Goal: Task Accomplishment & Management: Manage account settings

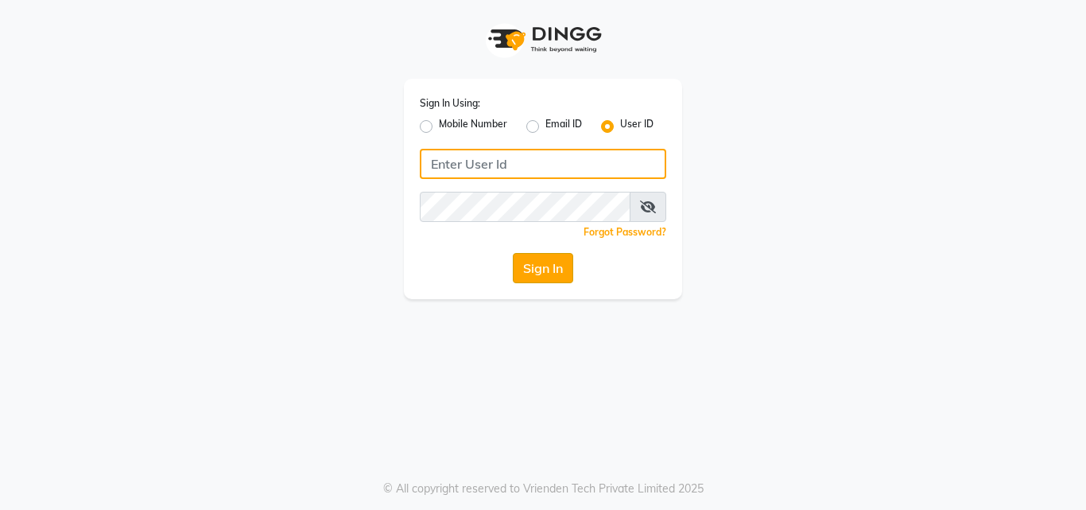
type input "[EMAIL_ADDRESS][DOMAIN_NAME]"
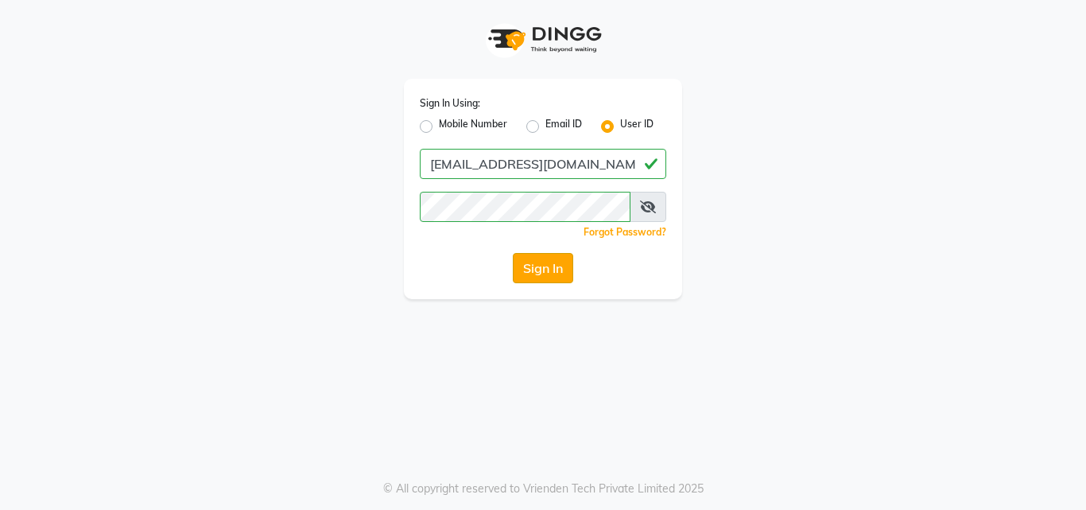
click at [535, 262] on button "Sign In" at bounding box center [543, 268] width 60 height 30
click at [535, 262] on div "Sign In" at bounding box center [543, 268] width 246 height 30
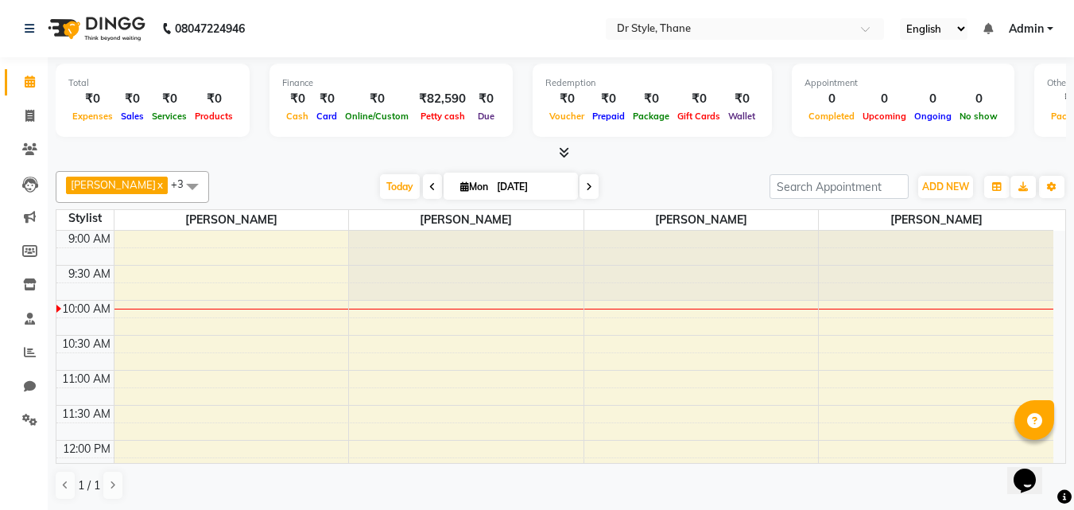
click at [75, 220] on div "Stylist" at bounding box center [84, 218] width 57 height 17
click at [25, 351] on icon at bounding box center [30, 352] width 12 height 12
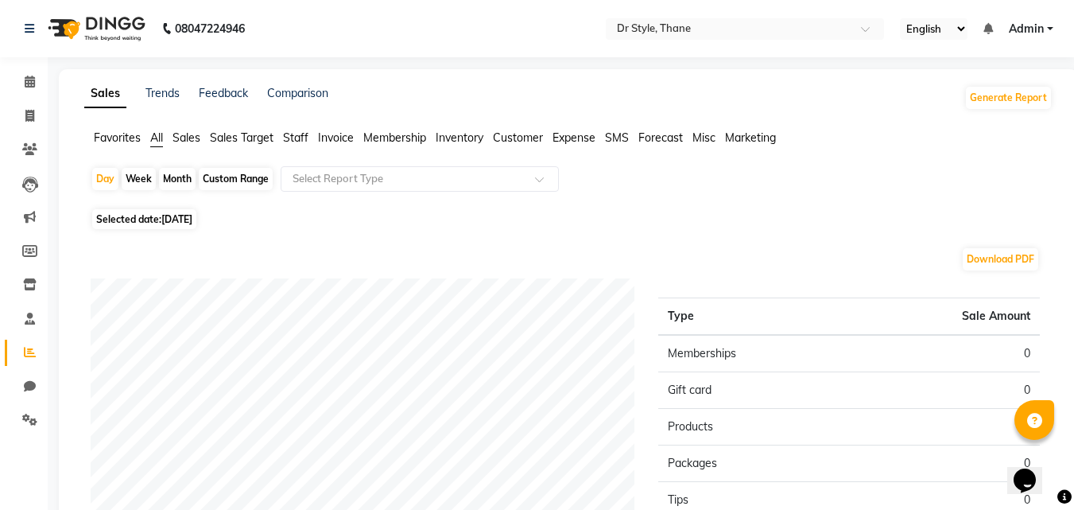
click at [174, 181] on div "Month" at bounding box center [177, 179] width 37 height 22
select select "9"
select select "2025"
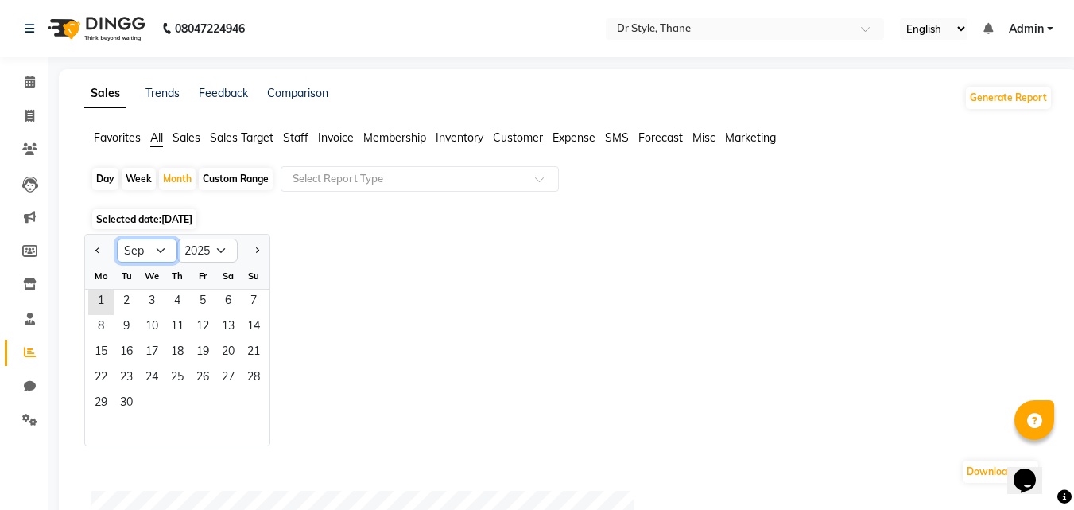
click at [158, 249] on select "Jan Feb Mar Apr May Jun [DATE] Aug Sep Oct Nov Dec" at bounding box center [147, 250] width 60 height 24
select select "8"
click at [117, 238] on select "Jan Feb Mar Apr May Jun [DATE] Aug Sep Oct Nov Dec" at bounding box center [147, 250] width 60 height 24
click at [198, 296] on span "1" at bounding box center [202, 301] width 25 height 25
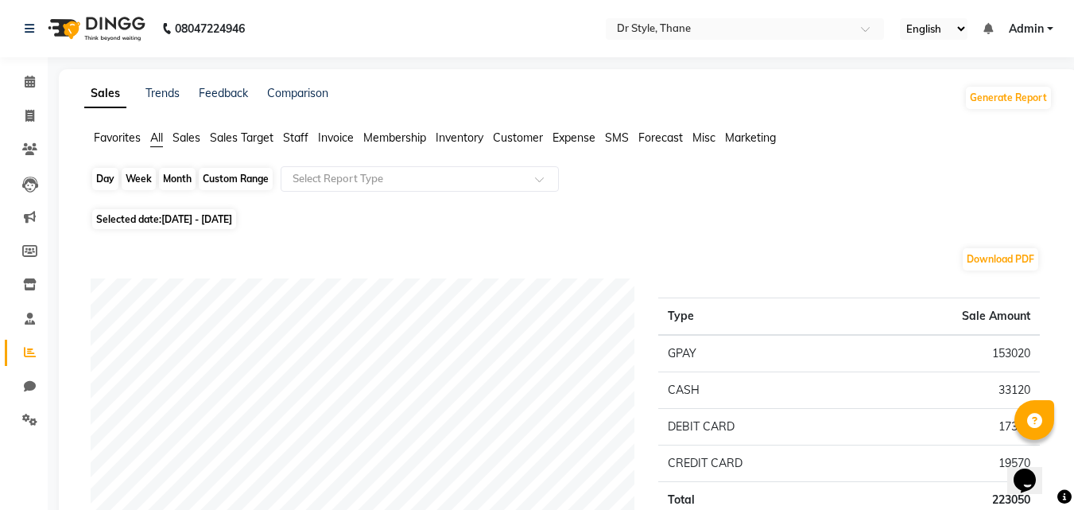
click at [178, 178] on div "Month" at bounding box center [177, 179] width 37 height 22
select select "8"
select select "2025"
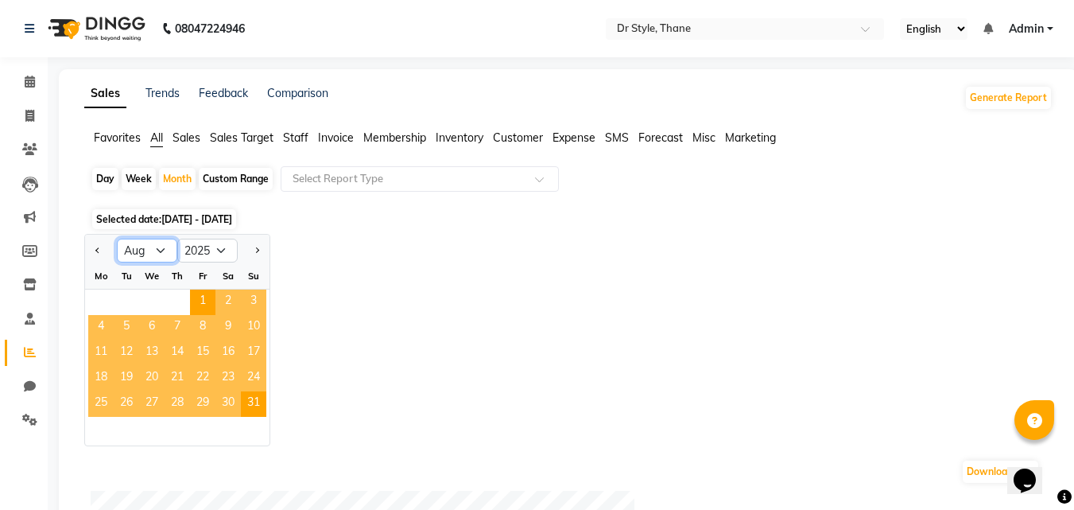
click at [152, 249] on select "Jan Feb Mar Apr May Jun [DATE] Aug Sep Oct Nov Dec" at bounding box center [147, 250] width 60 height 24
select select "7"
click at [117, 238] on select "Jan Feb Mar Apr May Jun [DATE] Aug Sep Oct Nov Dec" at bounding box center [147, 250] width 60 height 24
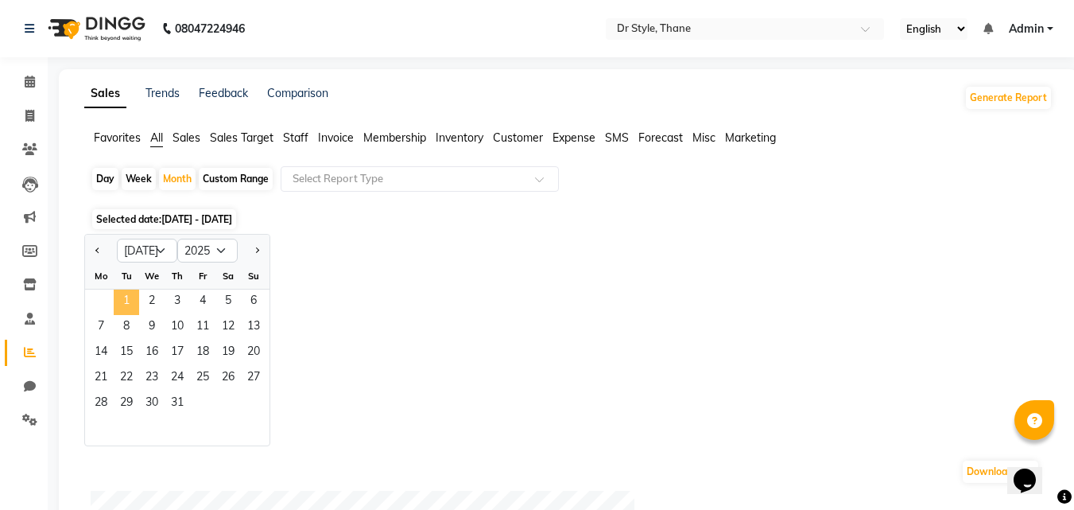
click at [124, 295] on span "1" at bounding box center [126, 301] width 25 height 25
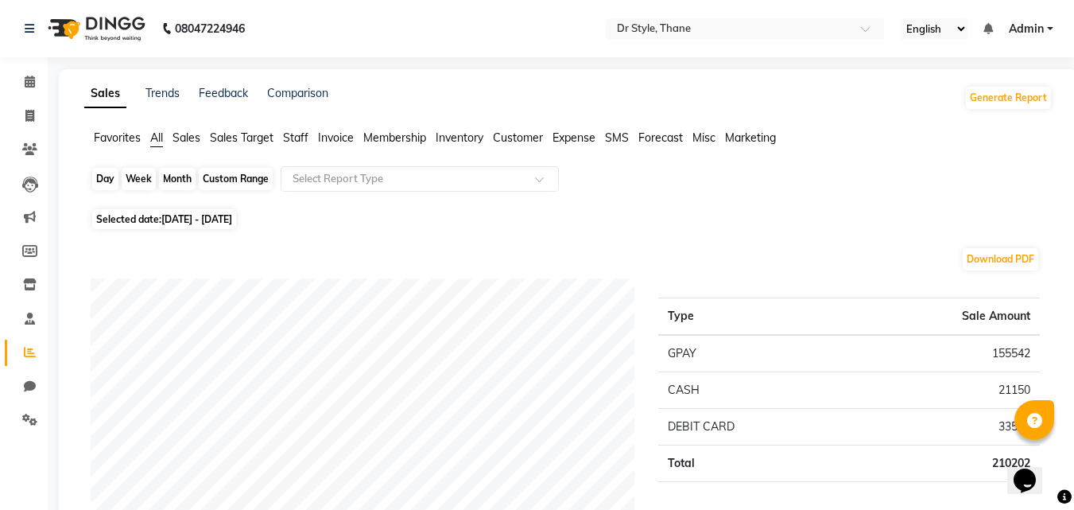
click at [183, 177] on div "Month" at bounding box center [177, 179] width 37 height 22
select select "7"
select select "2025"
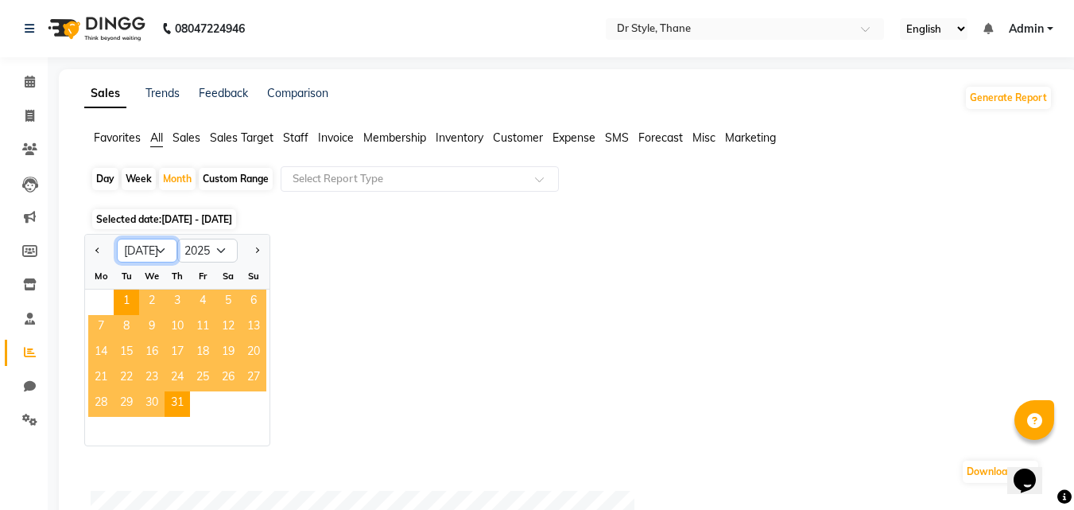
click at [162, 250] on select "Jan Feb Mar Apr May Jun [DATE] Aug Sep Oct Nov Dec" at bounding box center [147, 250] width 60 height 24
select select "6"
click at [117, 238] on select "Jan Feb Mar Apr May Jun [DATE] Aug Sep Oct Nov Dec" at bounding box center [147, 250] width 60 height 24
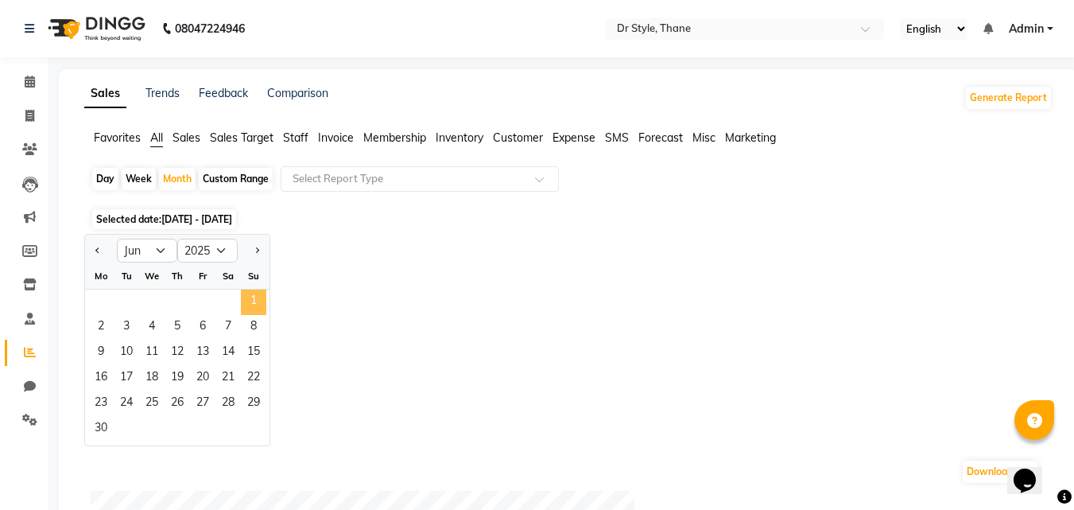
click at [242, 300] on span "1" at bounding box center [253, 301] width 25 height 25
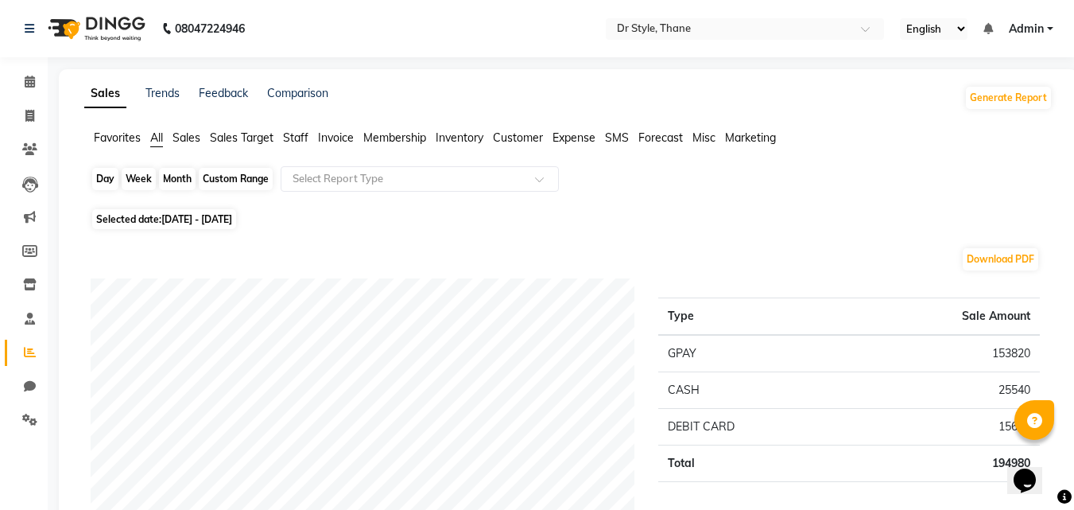
click at [176, 180] on div "Month" at bounding box center [177, 179] width 37 height 22
select select "6"
select select "2025"
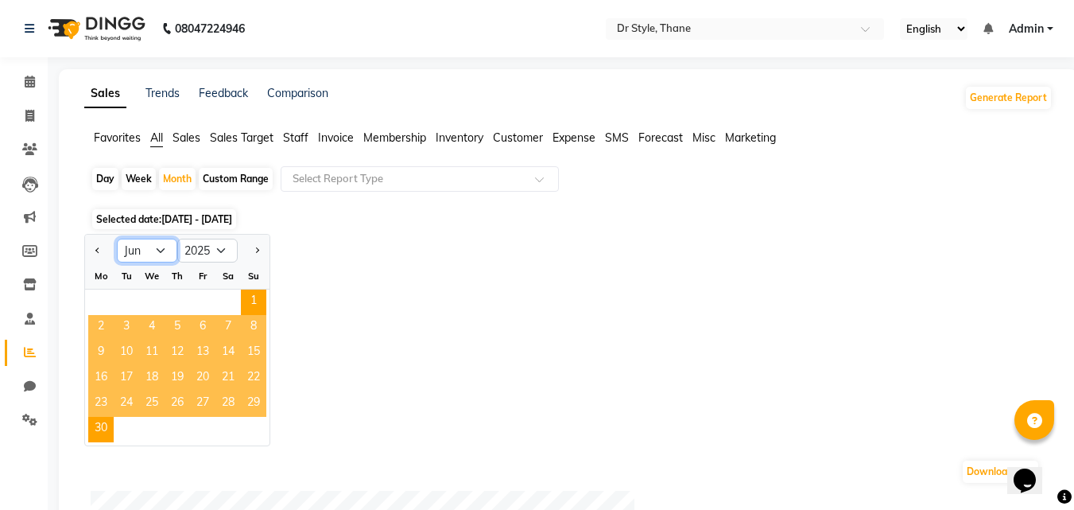
click at [156, 249] on select "Jan Feb Mar Apr May Jun [DATE] Aug Sep Oct Nov Dec" at bounding box center [147, 250] width 60 height 24
select select "5"
click at [117, 238] on select "Jan Feb Mar Apr May Jun [DATE] Aug Sep Oct Nov Dec" at bounding box center [147, 250] width 60 height 24
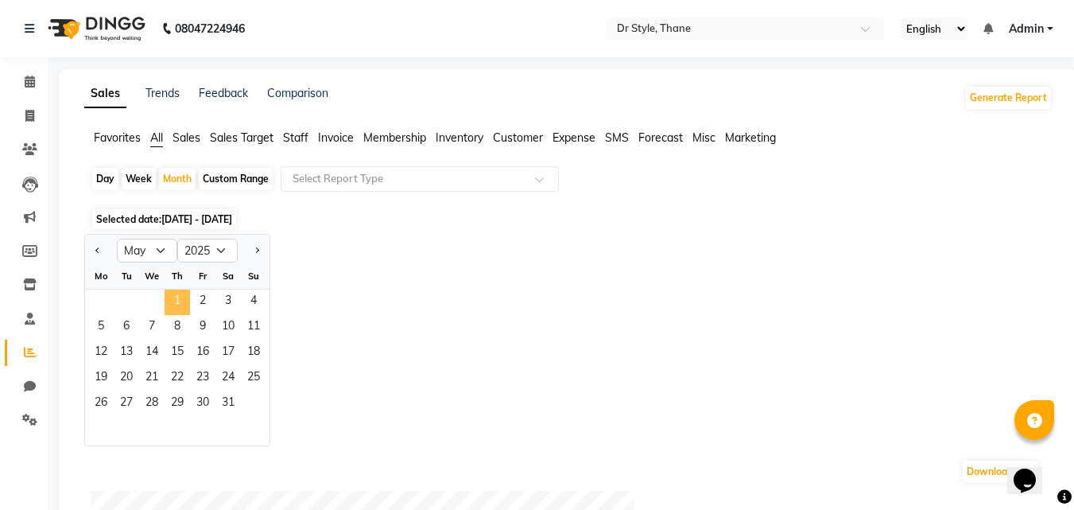
click at [177, 295] on span "1" at bounding box center [177, 301] width 25 height 25
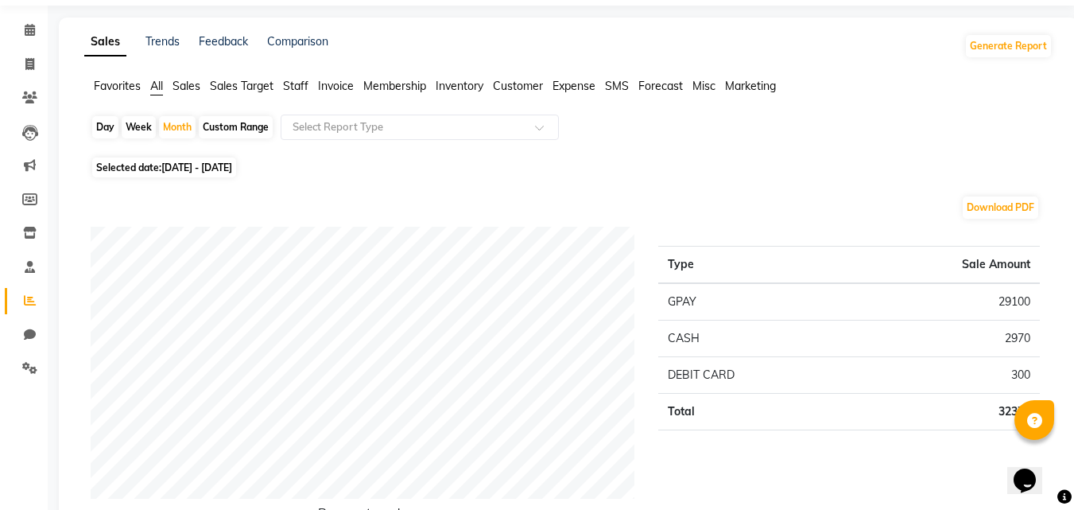
scroll to position [79, 0]
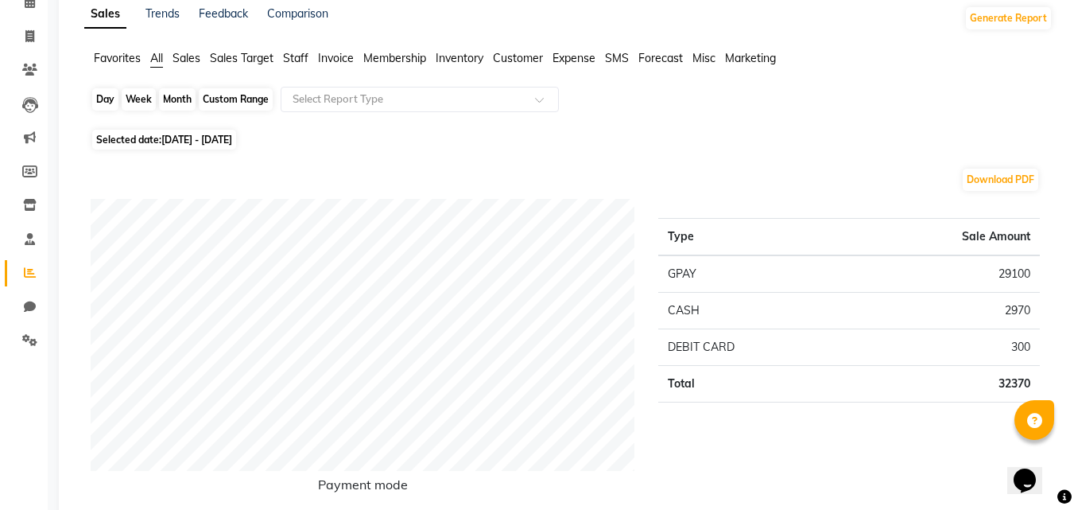
click at [176, 99] on div "Month" at bounding box center [177, 99] width 37 height 22
select select "5"
select select "2025"
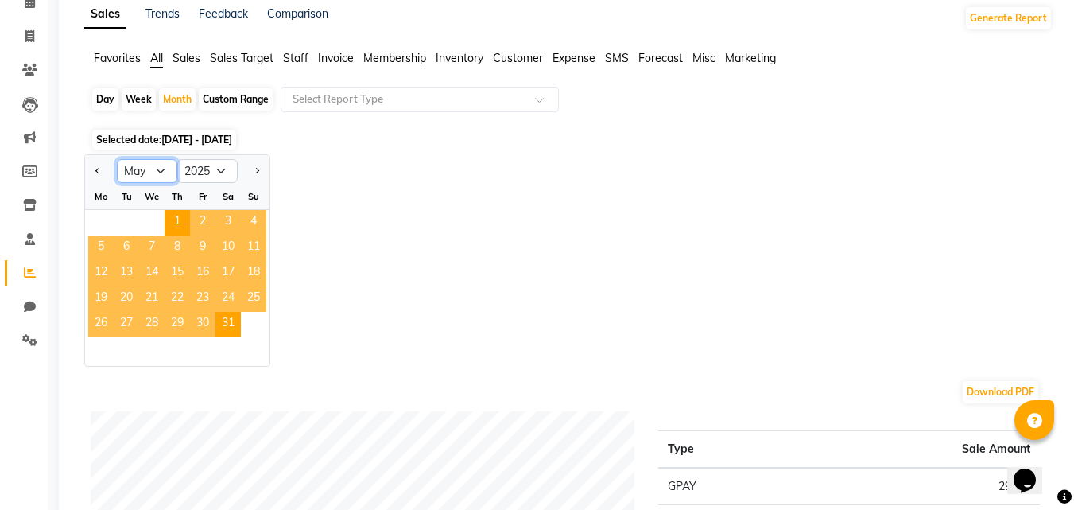
click at [160, 165] on select "Jan Feb Mar Apr May Jun [DATE] Aug Sep Oct Nov Dec" at bounding box center [147, 171] width 60 height 24
select select "4"
click at [117, 159] on select "Jan Feb Mar Apr May Jun [DATE] Aug Sep Oct Nov Dec" at bounding box center [147, 171] width 60 height 24
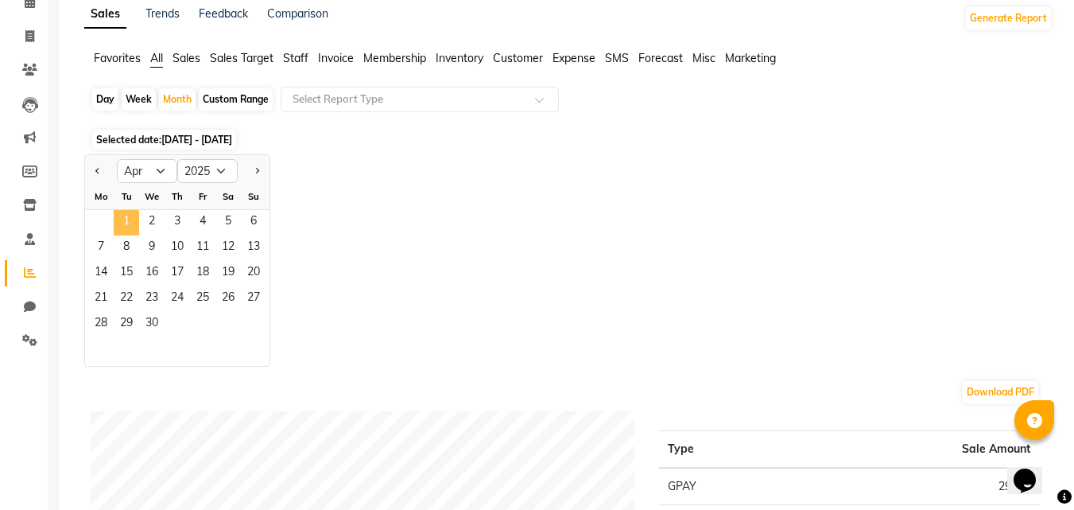
click at [118, 232] on span "1" at bounding box center [126, 222] width 25 height 25
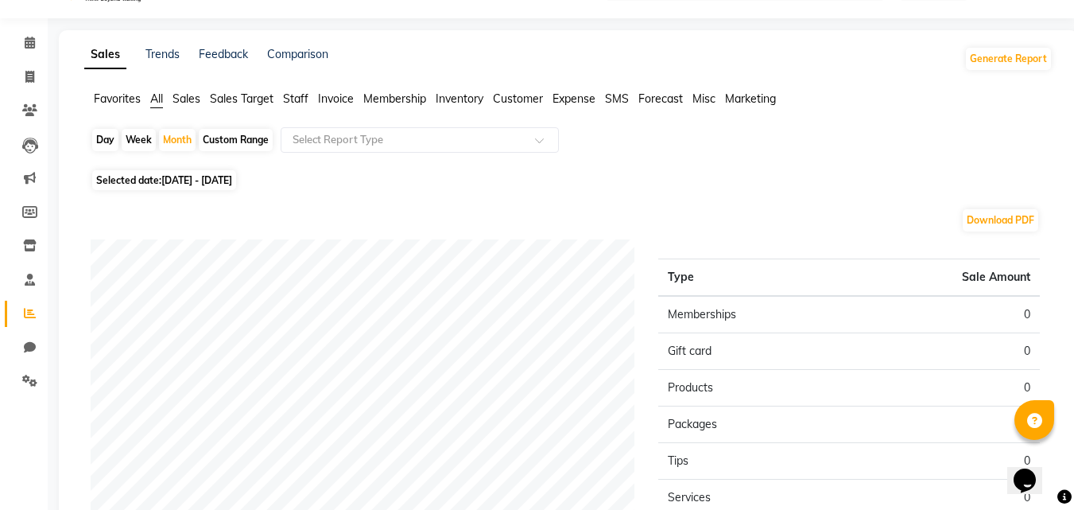
scroll to position [0, 0]
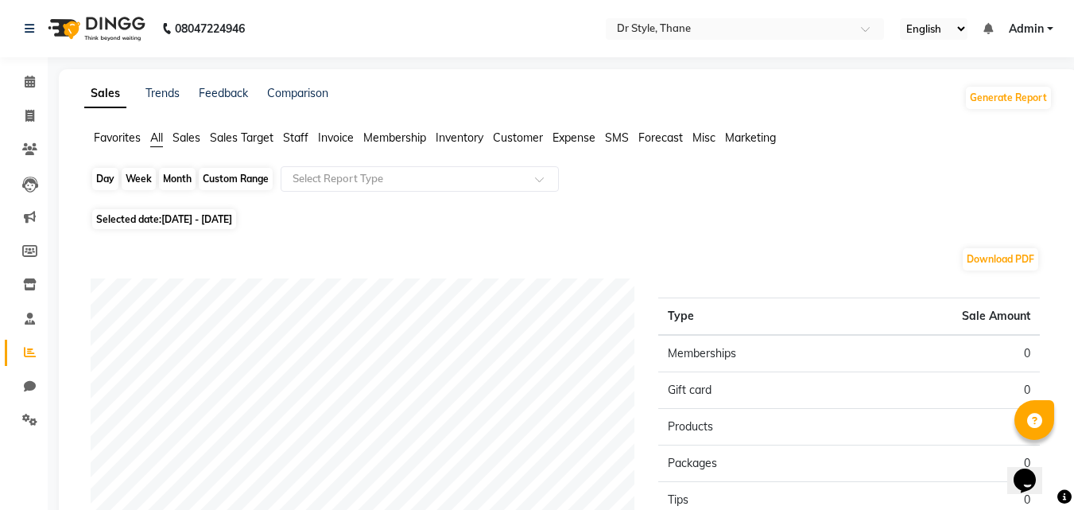
click at [181, 169] on div "Month" at bounding box center [177, 179] width 37 height 22
select select "4"
select select "2025"
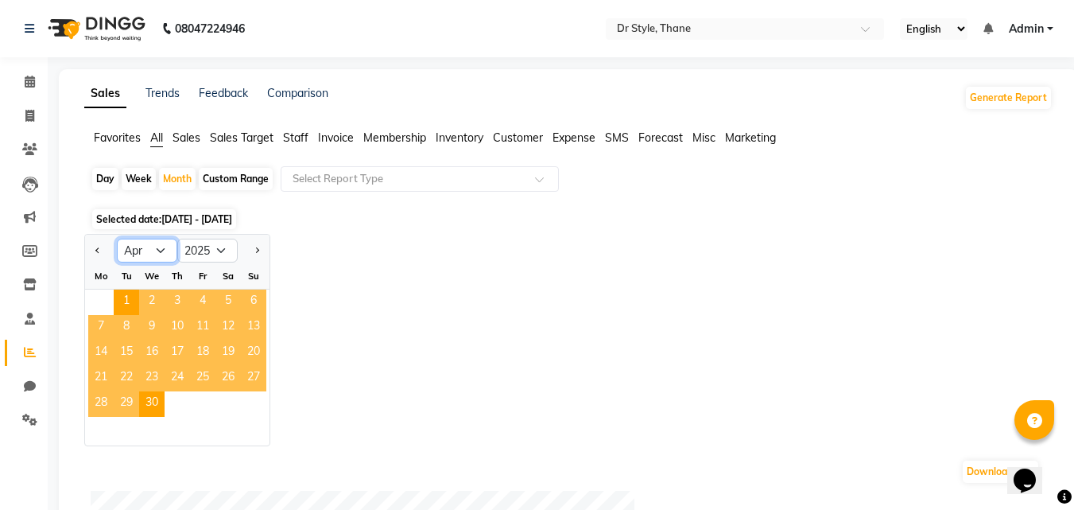
click at [160, 250] on select "Jan Feb Mar Apr May Jun [DATE] Aug Sep Oct Nov Dec" at bounding box center [147, 250] width 60 height 24
select select "3"
click at [117, 238] on select "Jan Feb Mar Apr May Jun [DATE] Aug Sep Oct Nov Dec" at bounding box center [147, 250] width 60 height 24
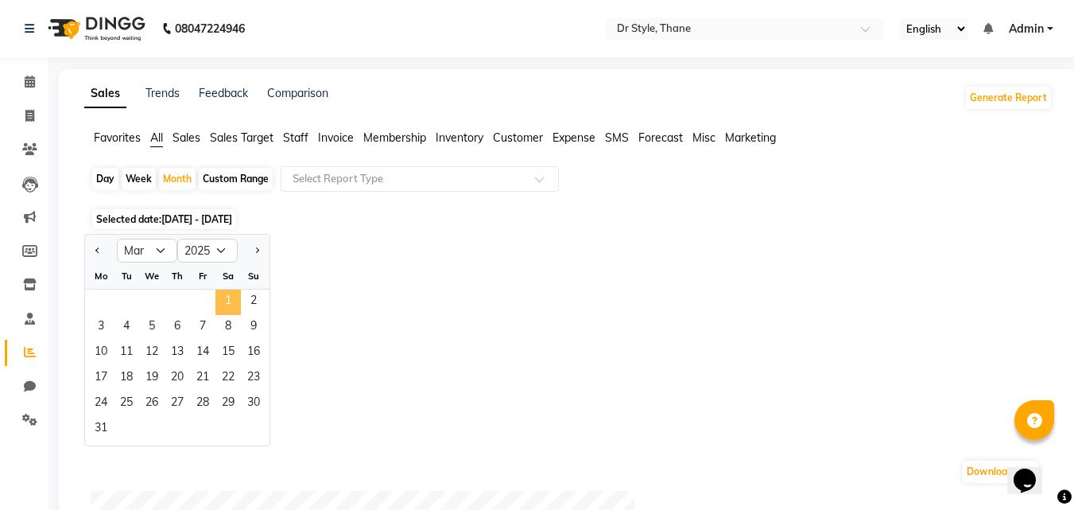
click at [224, 296] on span "1" at bounding box center [227, 301] width 25 height 25
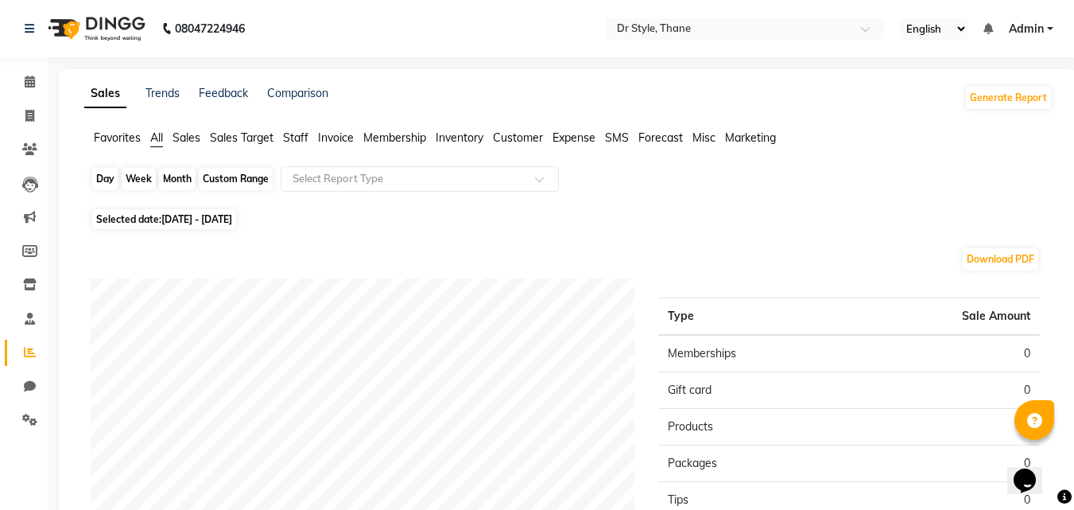
click at [179, 182] on div "Month" at bounding box center [177, 179] width 37 height 22
select select "3"
select select "2025"
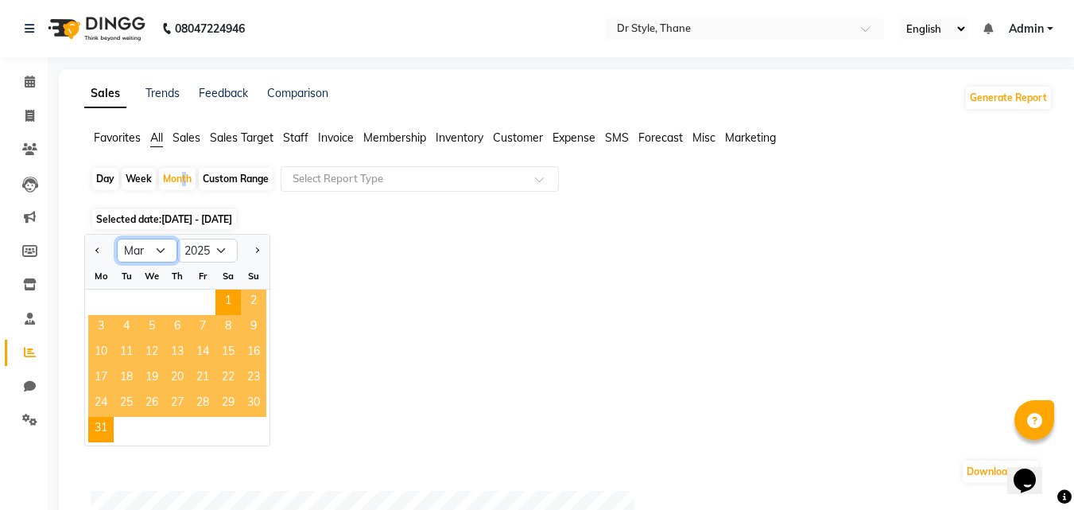
click at [157, 248] on select "Jan Feb Mar Apr May Jun [DATE] Aug Sep Oct Nov Dec" at bounding box center [147, 250] width 60 height 24
select select "5"
click at [117, 238] on select "Jan Feb Mar Apr May Jun [DATE] Aug Sep Oct Nov Dec" at bounding box center [147, 250] width 60 height 24
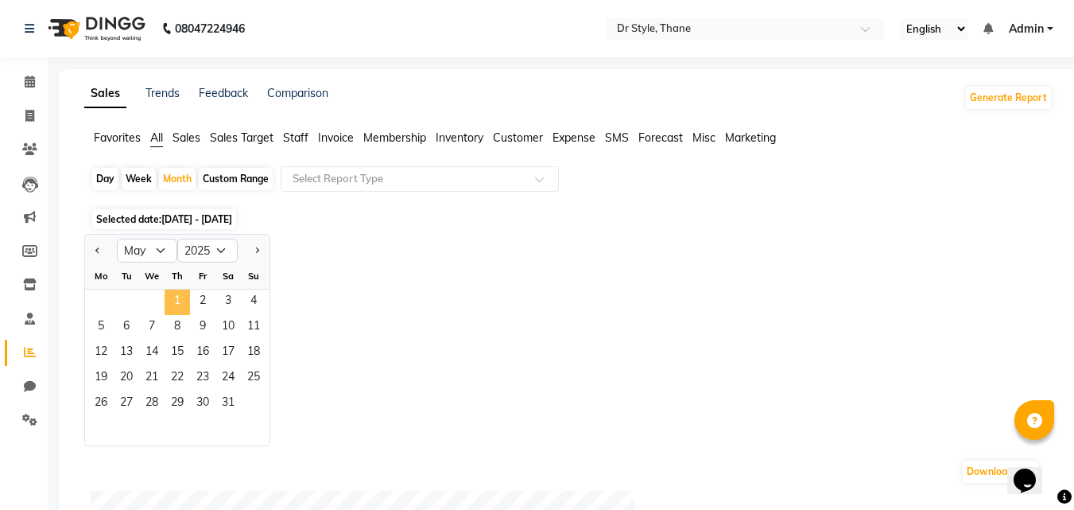
click at [180, 299] on span "1" at bounding box center [177, 301] width 25 height 25
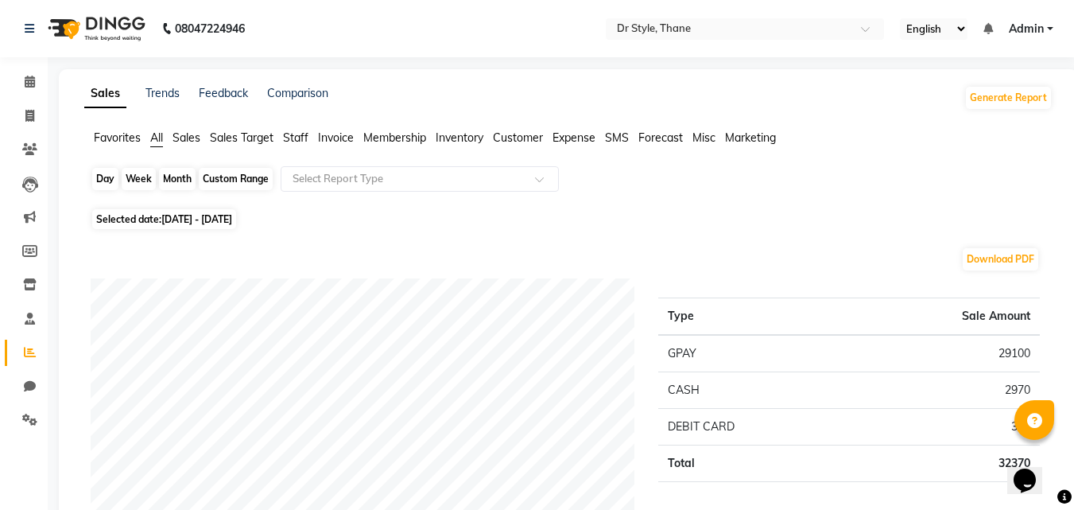
click at [176, 174] on div "Month" at bounding box center [177, 179] width 37 height 22
select select "5"
select select "2025"
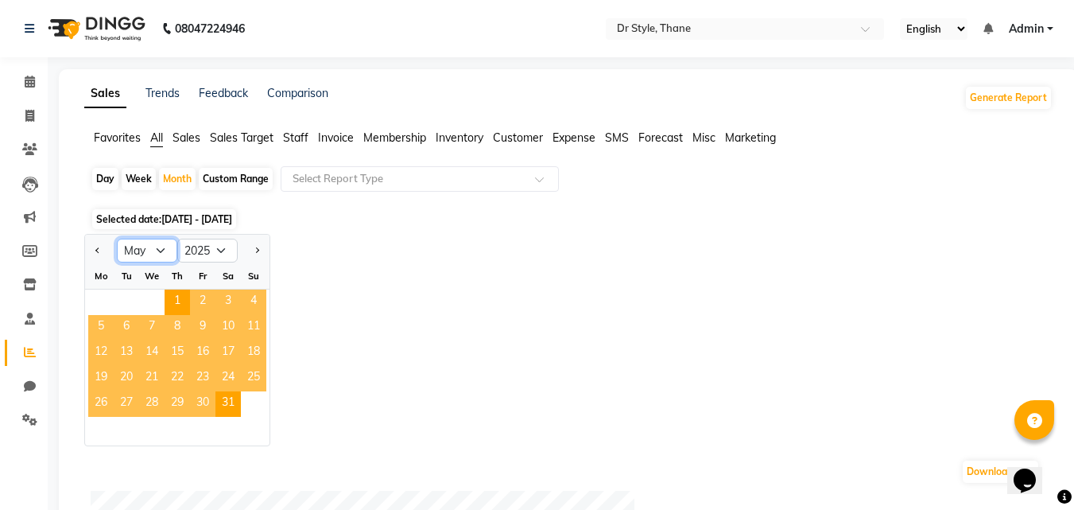
click at [159, 243] on select "Jan Feb Mar Apr May Jun [DATE] Aug Sep Oct Nov Dec" at bounding box center [147, 250] width 60 height 24
select select "6"
click at [117, 238] on select "Jan Feb Mar Apr May Jun [DATE] Aug Sep Oct Nov Dec" at bounding box center [147, 250] width 60 height 24
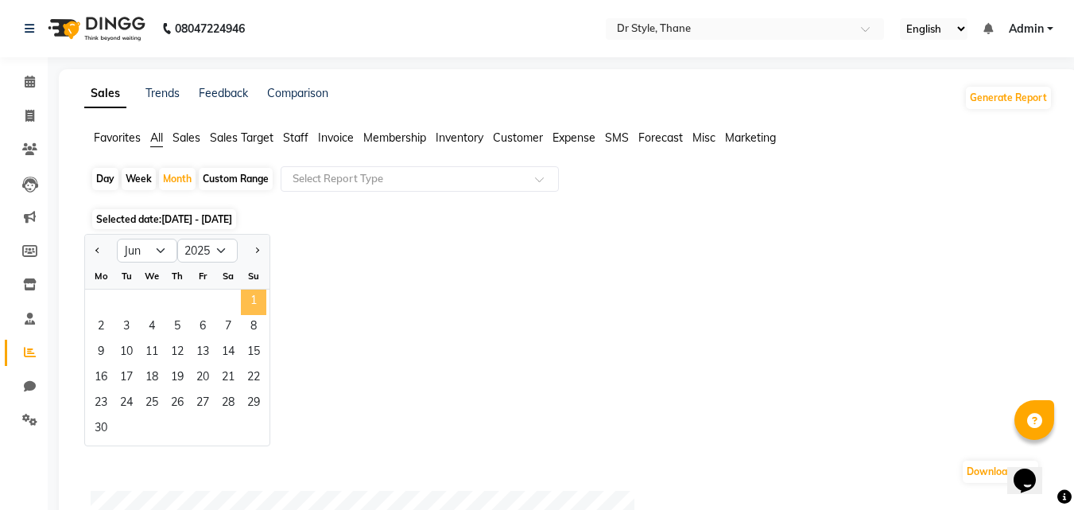
click at [251, 309] on span "1" at bounding box center [253, 301] width 25 height 25
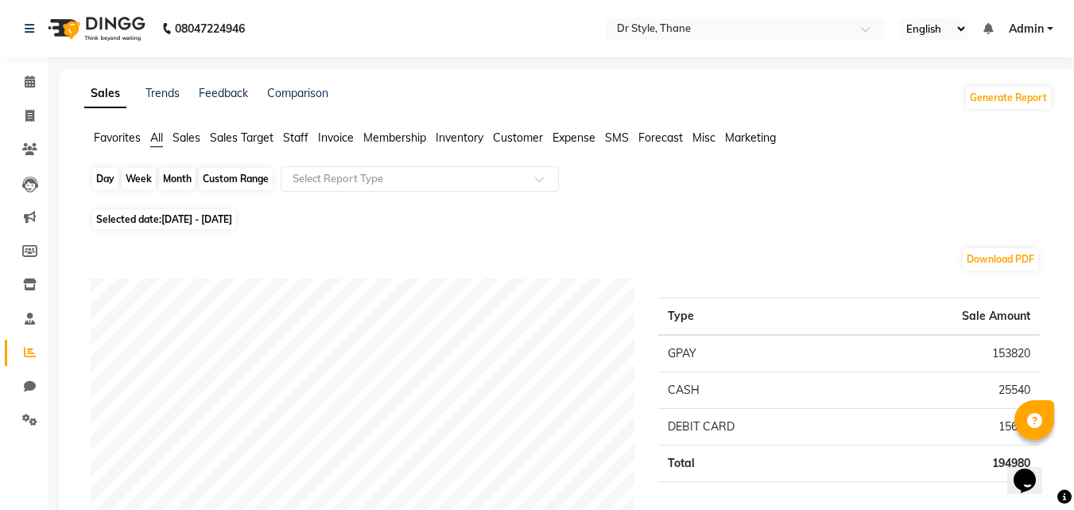
click at [174, 169] on div "Month" at bounding box center [177, 179] width 37 height 22
select select "6"
select select "2025"
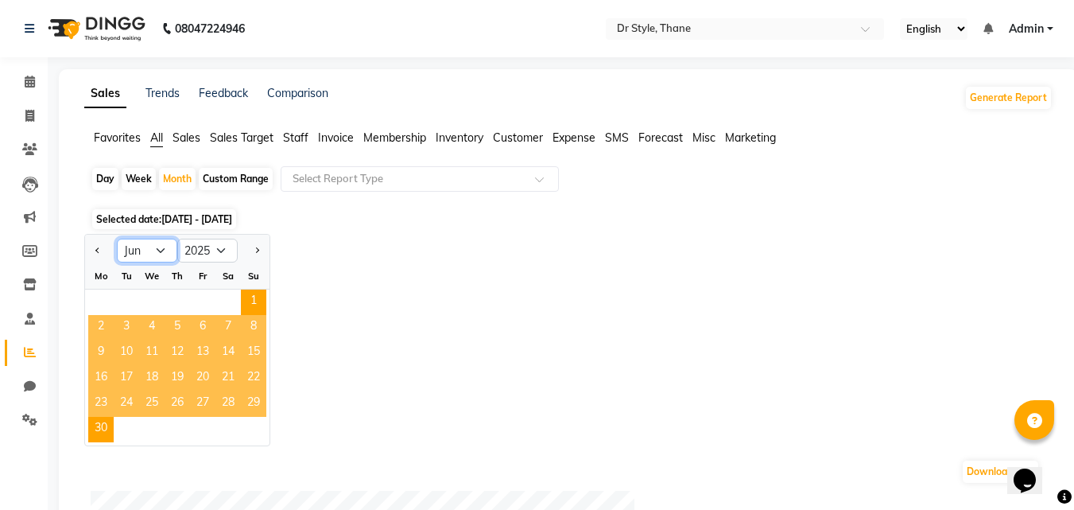
click at [162, 250] on select "Jan Feb Mar Apr May Jun [DATE] Aug Sep Oct Nov Dec" at bounding box center [147, 250] width 60 height 24
select select "7"
click at [117, 238] on select "Jan Feb Mar Apr May Jun [DATE] Aug Sep Oct Nov Dec" at bounding box center [147, 250] width 60 height 24
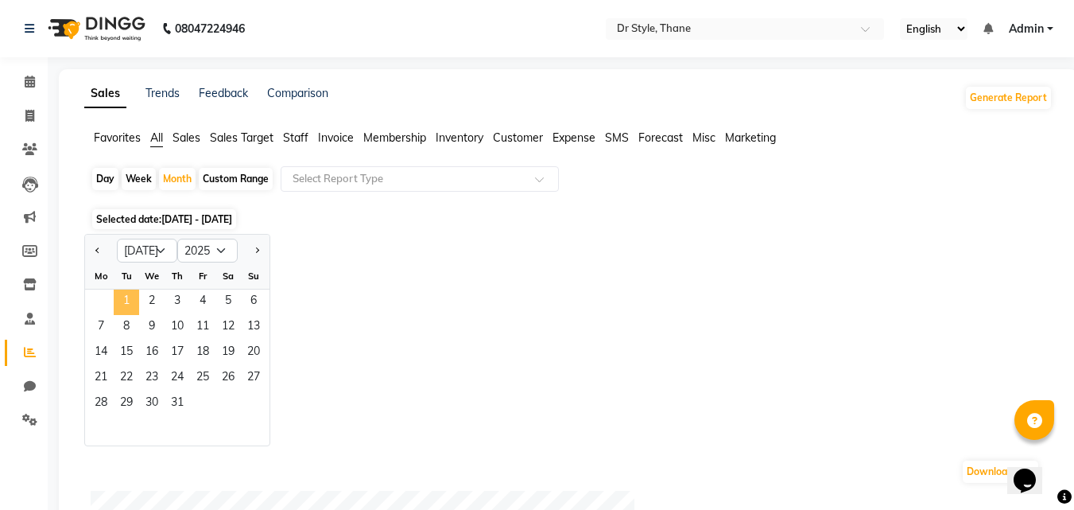
click at [132, 303] on span "1" at bounding box center [126, 301] width 25 height 25
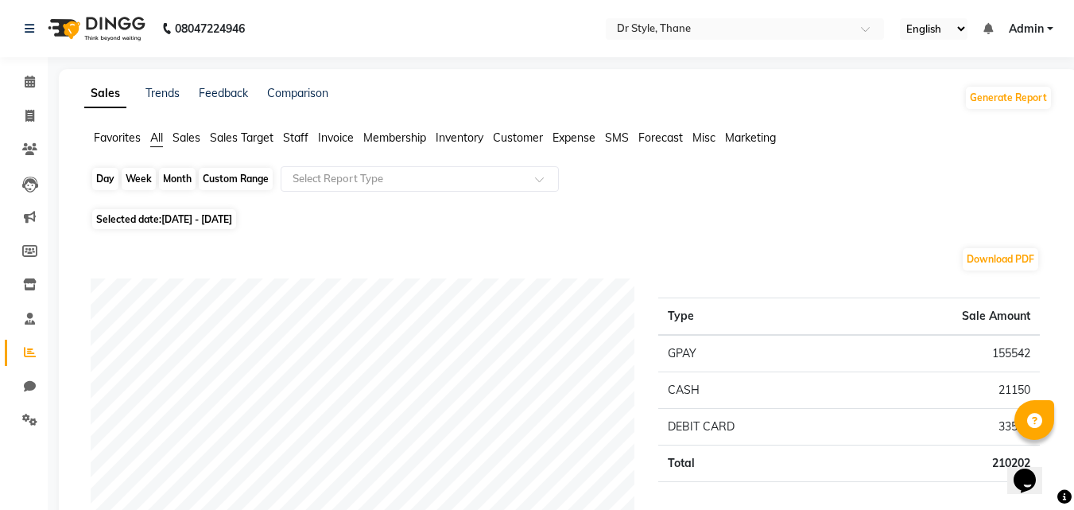
click at [191, 177] on div "Month" at bounding box center [177, 179] width 37 height 22
select select "7"
select select "2025"
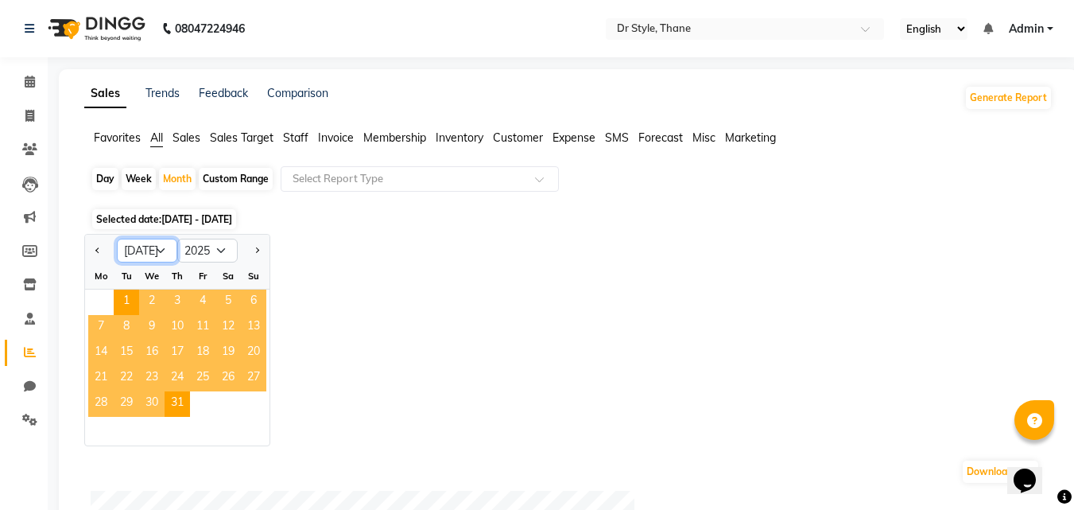
click at [157, 239] on select "Jan Feb Mar Apr May Jun [DATE] Aug Sep Oct Nov Dec" at bounding box center [147, 250] width 60 height 24
select select "8"
click at [117, 238] on select "Jan Feb Mar Apr May Jun [DATE] Aug Sep Oct Nov Dec" at bounding box center [147, 250] width 60 height 24
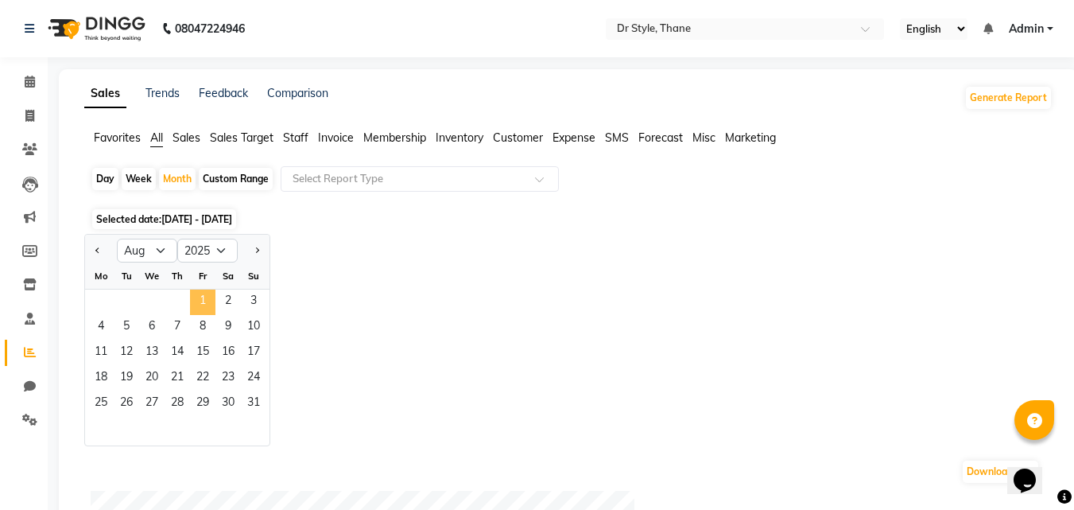
click at [197, 296] on span "1" at bounding box center [202, 301] width 25 height 25
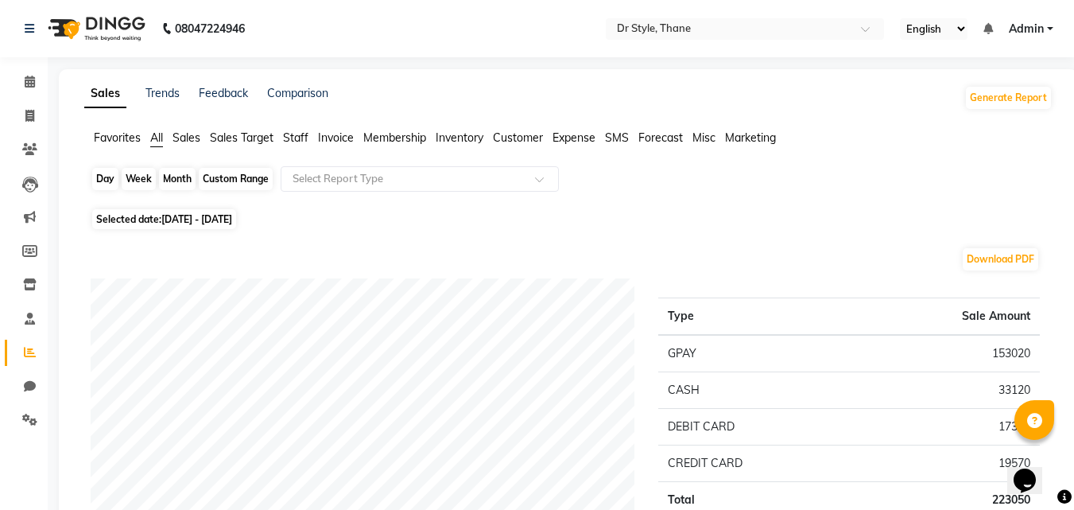
click at [190, 184] on div "Month" at bounding box center [177, 179] width 37 height 22
select select "8"
select select "2025"
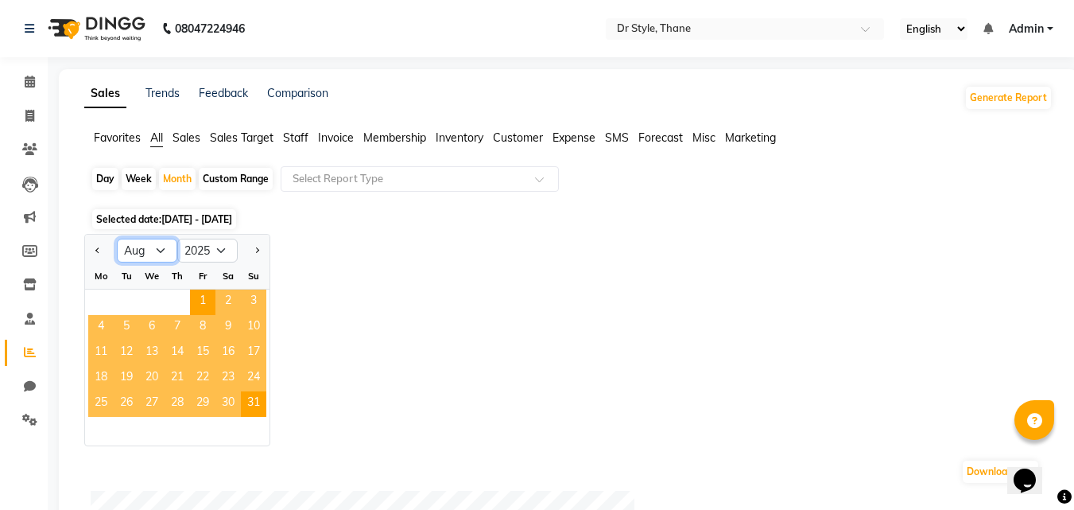
click at [153, 247] on select "Jan Feb Mar Apr May Jun [DATE] Aug Sep Oct Nov Dec" at bounding box center [147, 250] width 60 height 24
select select "9"
click at [117, 238] on select "Jan Feb Mar Apr May Jun [DATE] Aug Sep Oct Nov Dec" at bounding box center [147, 250] width 60 height 24
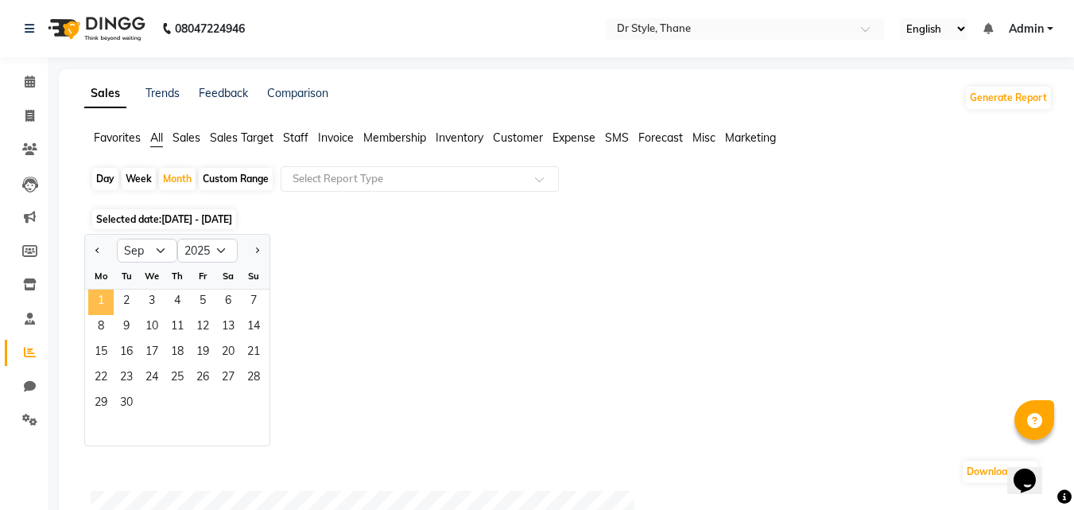
click at [109, 296] on span "1" at bounding box center [100, 301] width 25 height 25
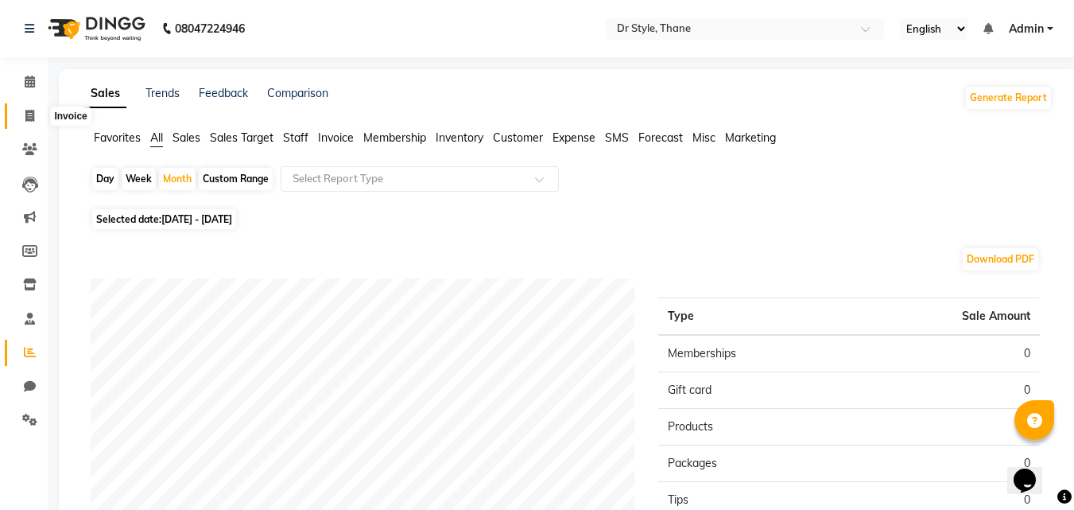
click at [32, 114] on icon at bounding box center [29, 116] width 9 height 12
select select "service"
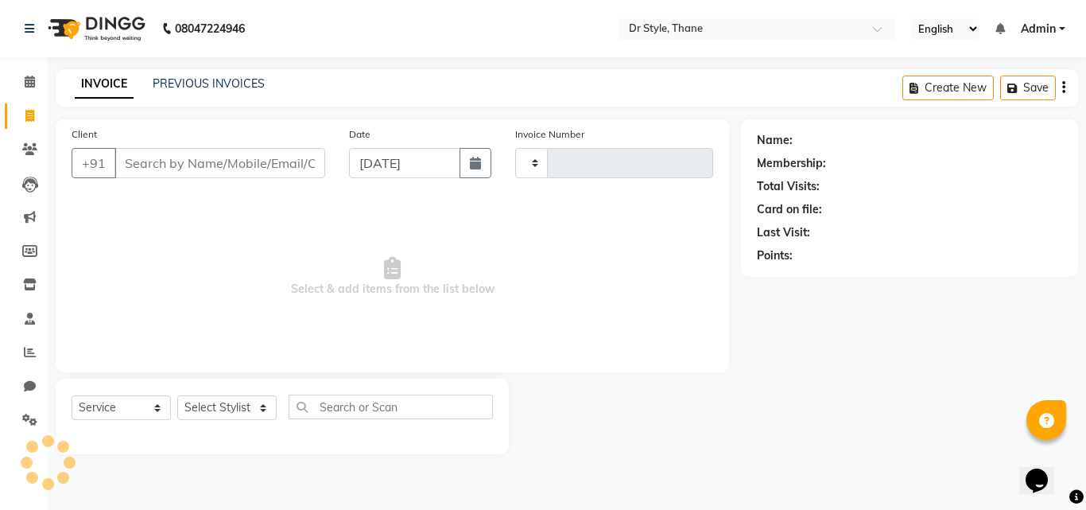
type input "1099"
select select "7832"
click at [33, 85] on icon at bounding box center [30, 82] width 10 height 12
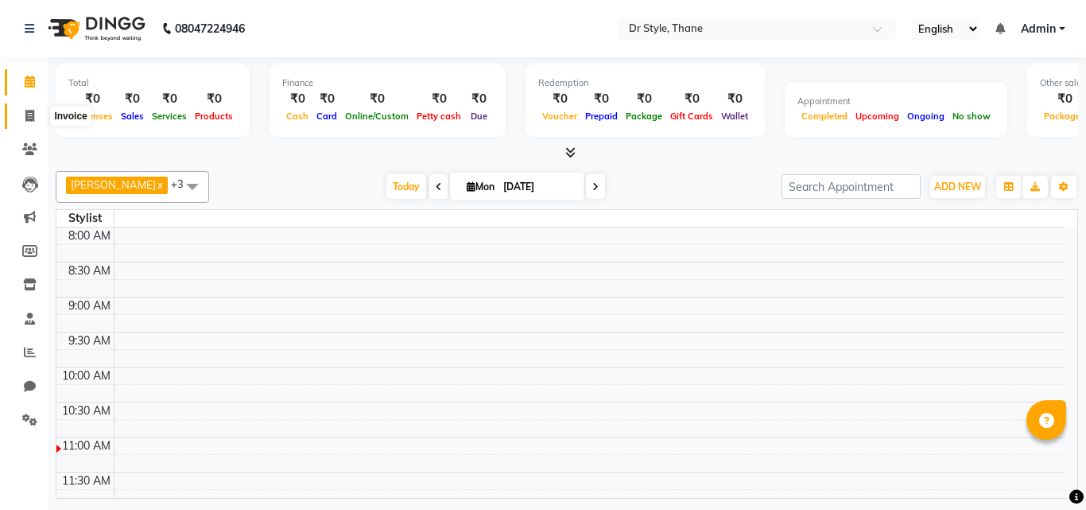
click at [34, 111] on icon at bounding box center [29, 116] width 9 height 12
select select "service"
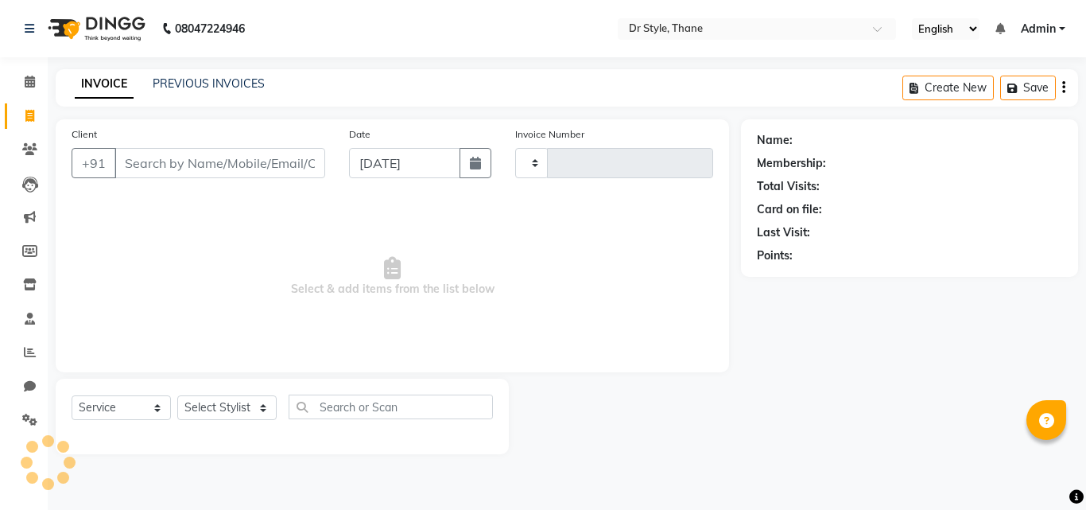
click at [23, 68] on li "Calendar" at bounding box center [24, 82] width 48 height 34
click at [35, 79] on icon at bounding box center [30, 82] width 10 height 12
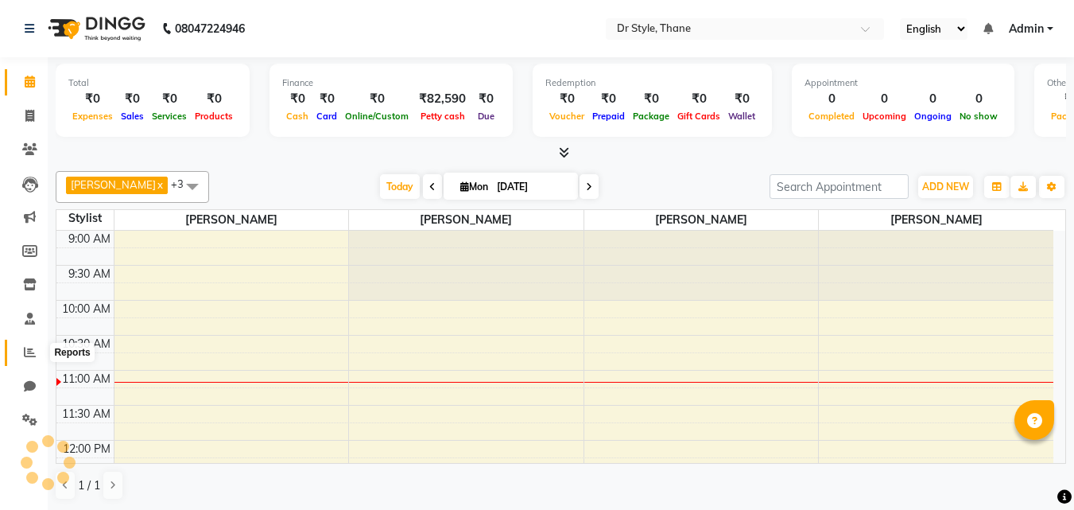
click at [27, 351] on icon at bounding box center [30, 352] width 12 height 12
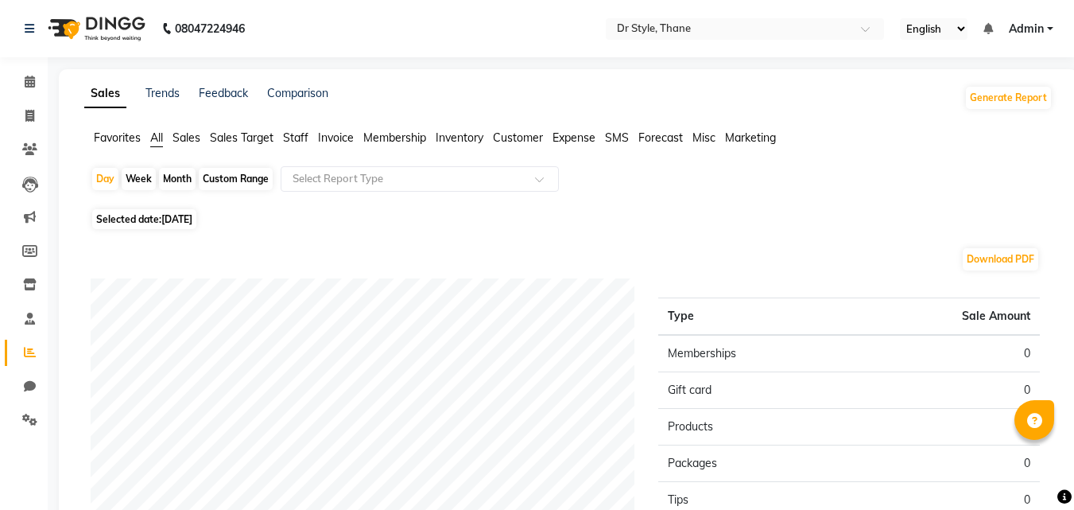
click at [182, 215] on span "[DATE]" at bounding box center [176, 219] width 31 height 12
select select "9"
select select "2025"
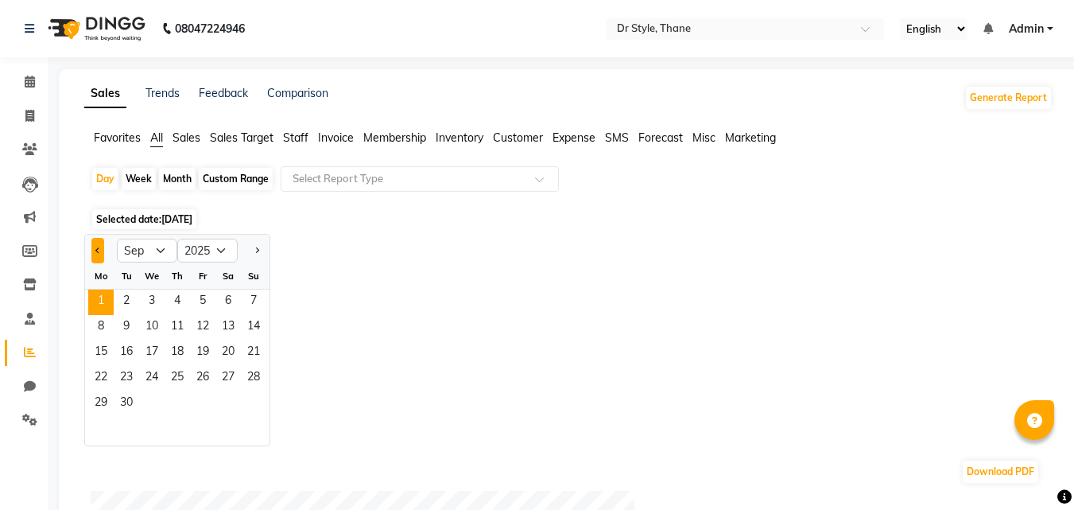
click at [99, 252] on span "Previous month" at bounding box center [98, 249] width 6 height 6
select select "8"
click at [249, 399] on span "31" at bounding box center [253, 403] width 25 height 25
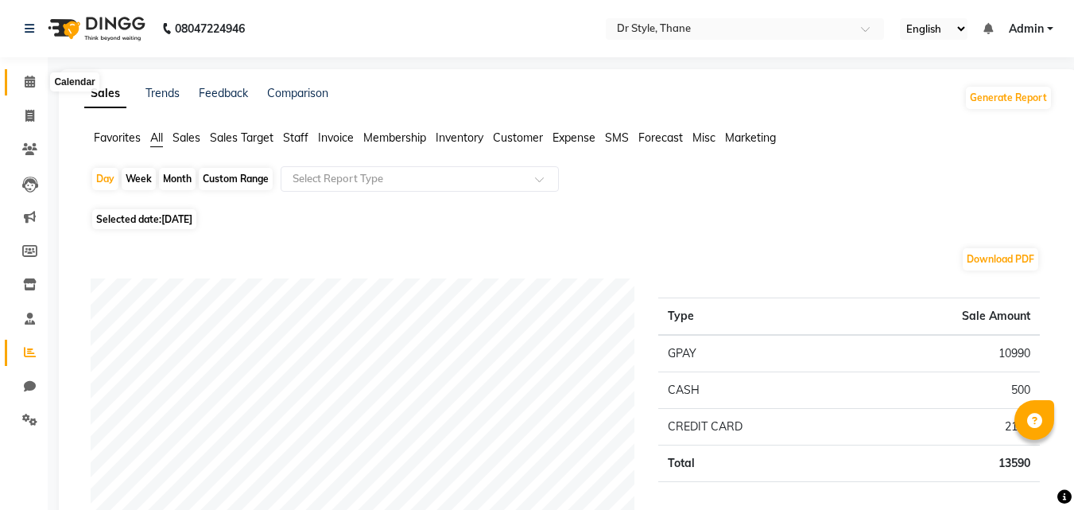
click at [31, 80] on icon at bounding box center [30, 82] width 10 height 12
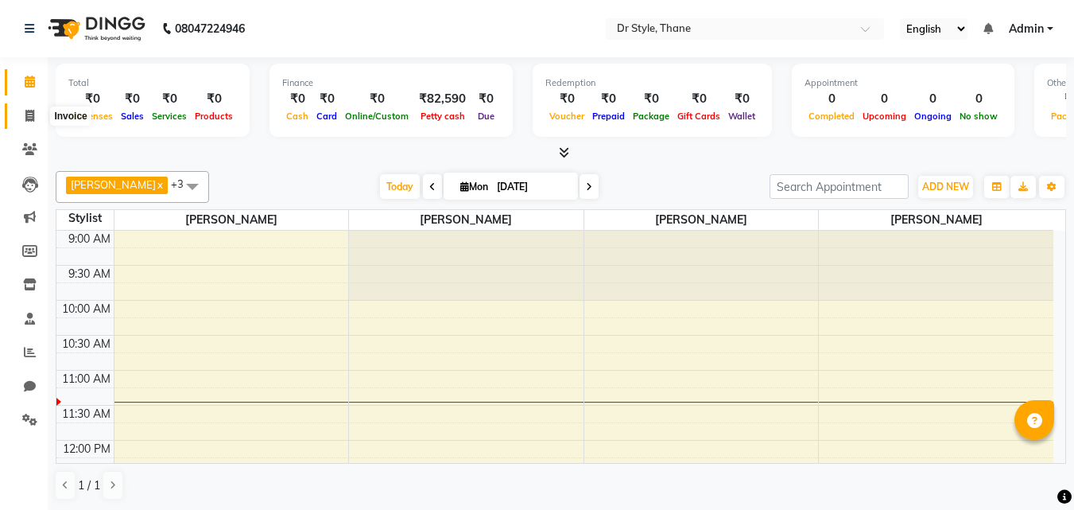
click at [30, 114] on icon at bounding box center [29, 116] width 9 height 12
select select "service"
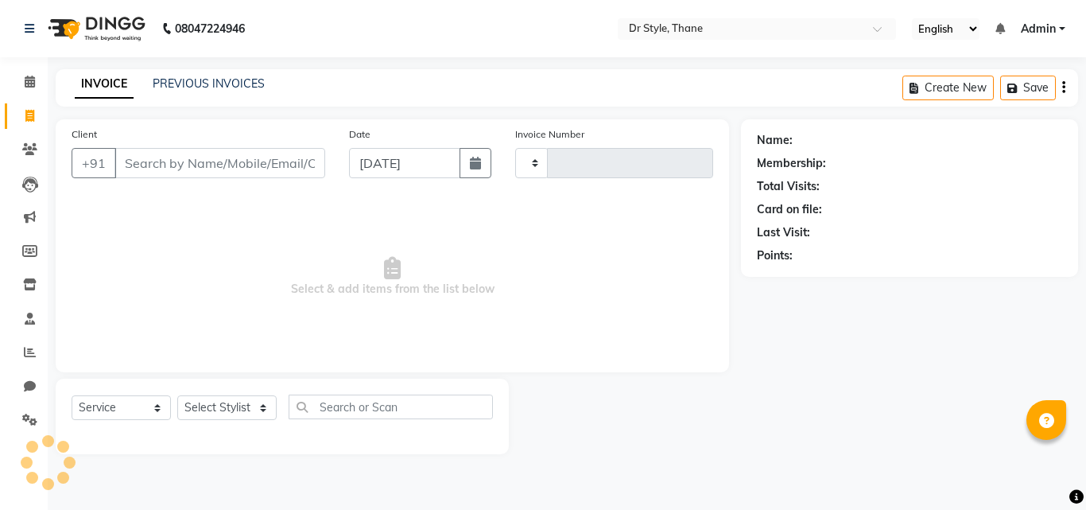
type input "1099"
select select "7832"
click at [29, 79] on icon at bounding box center [30, 82] width 10 height 12
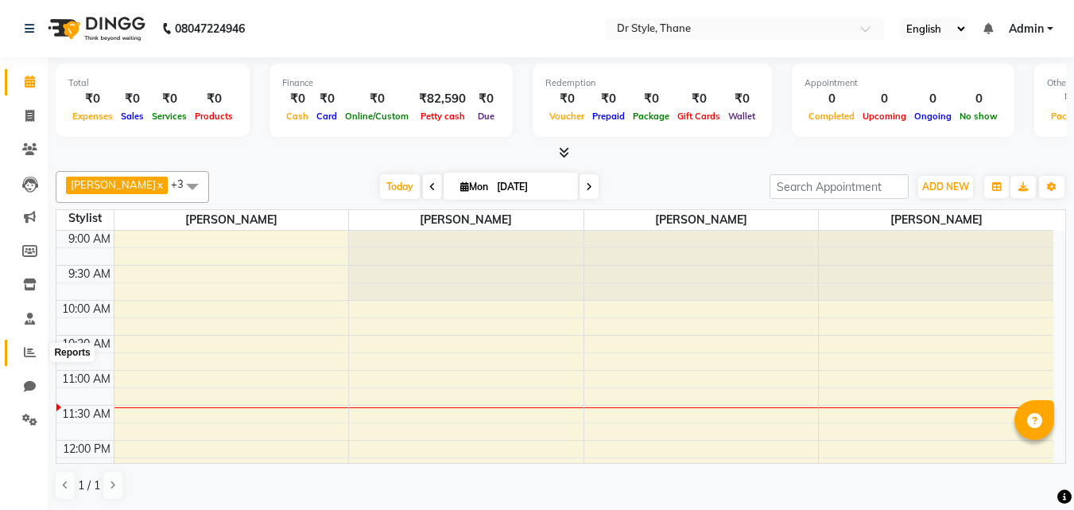
click at [33, 355] on icon at bounding box center [30, 352] width 12 height 12
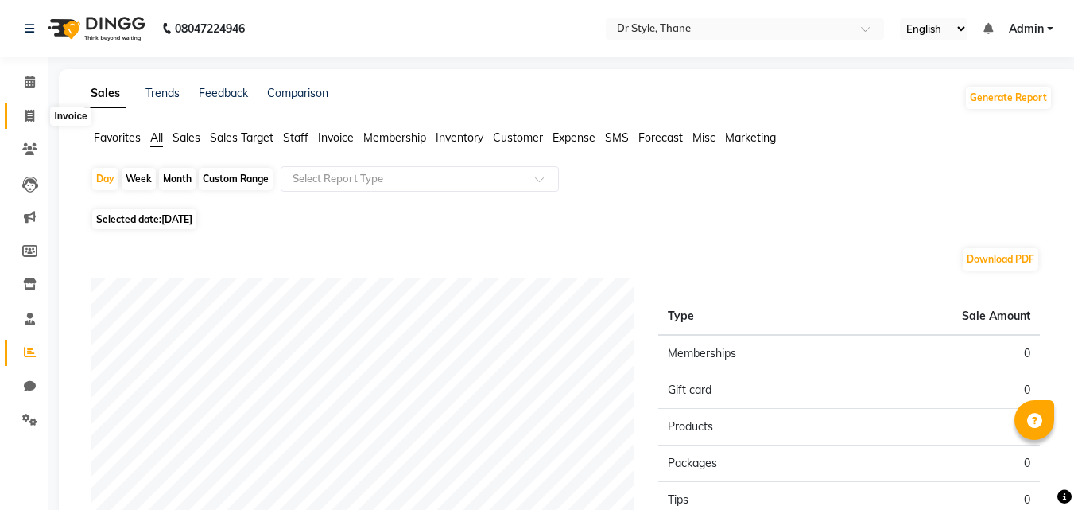
click at [37, 114] on span at bounding box center [30, 116] width 28 height 18
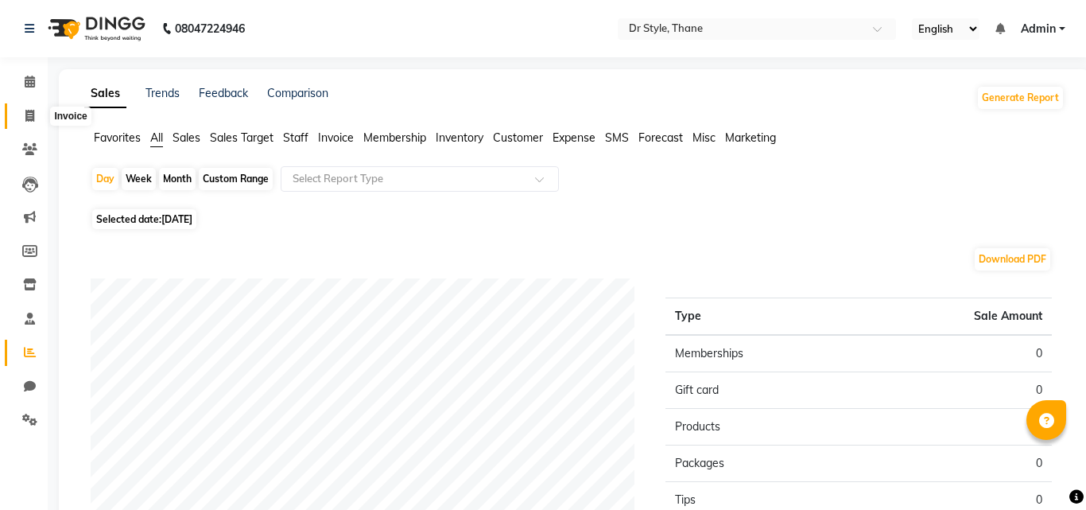
select select "7832"
select select "service"
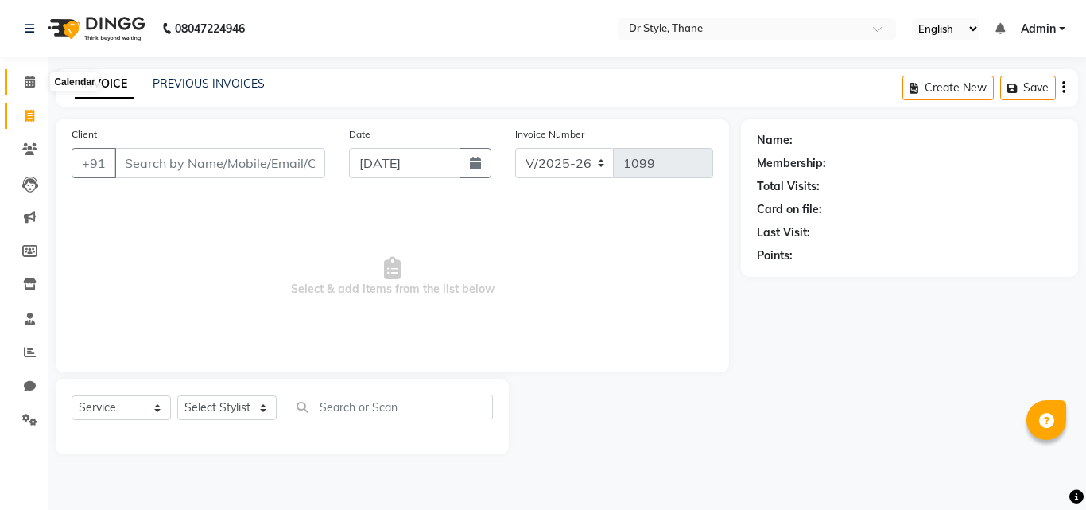
click at [29, 79] on icon at bounding box center [30, 82] width 10 height 12
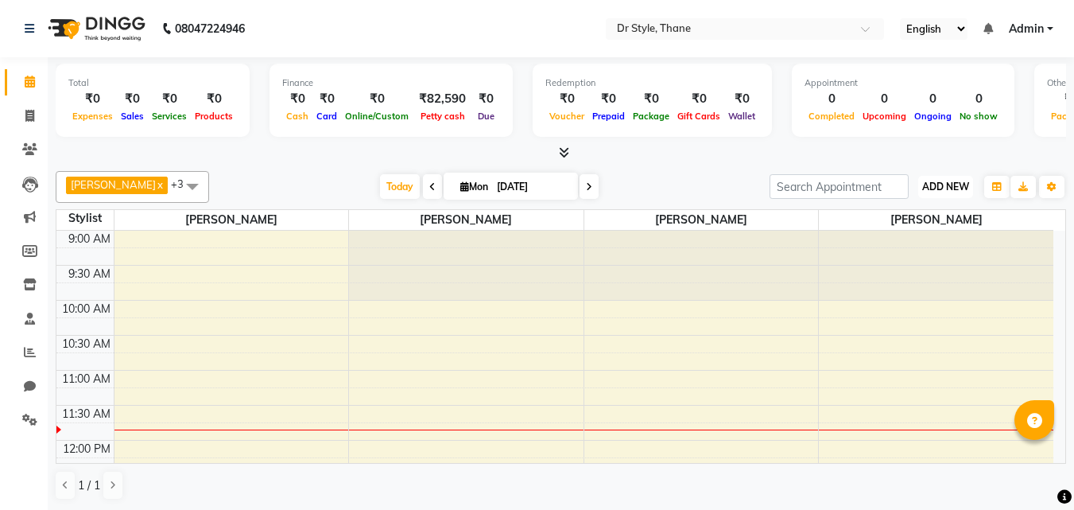
click at [920, 188] on button "ADD NEW Toggle Dropdown" at bounding box center [945, 187] width 55 height 22
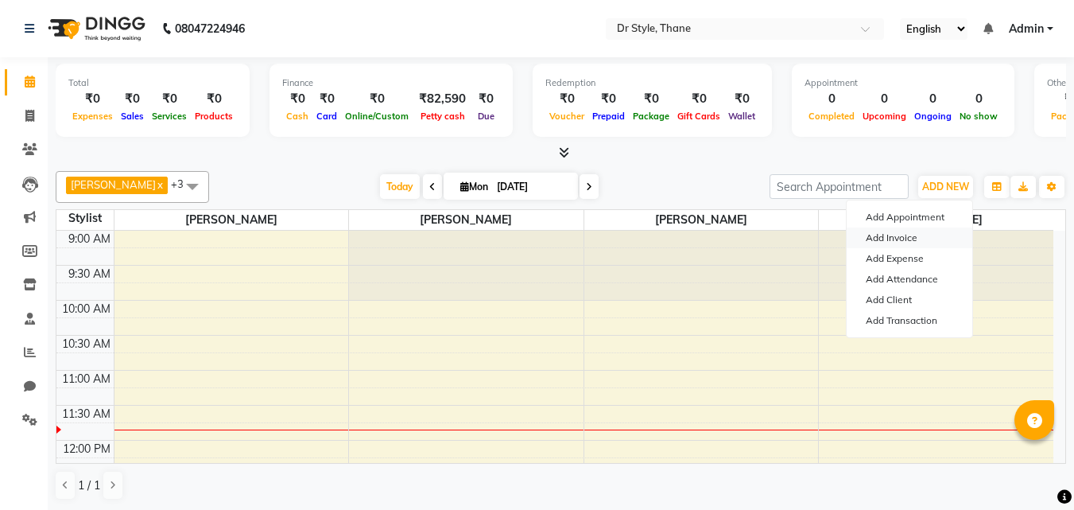
click at [911, 234] on link "Add Invoice" at bounding box center [910, 237] width 126 height 21
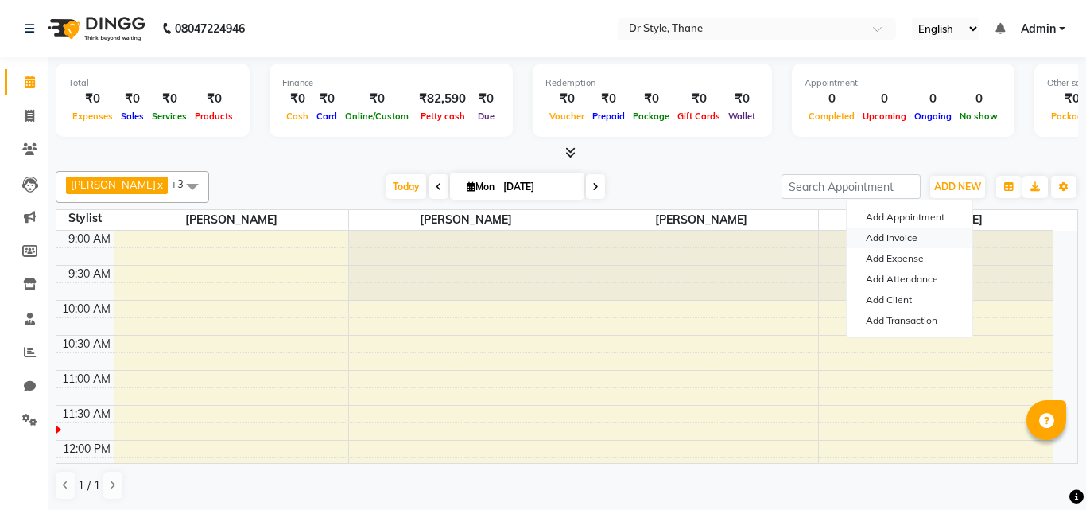
select select "service"
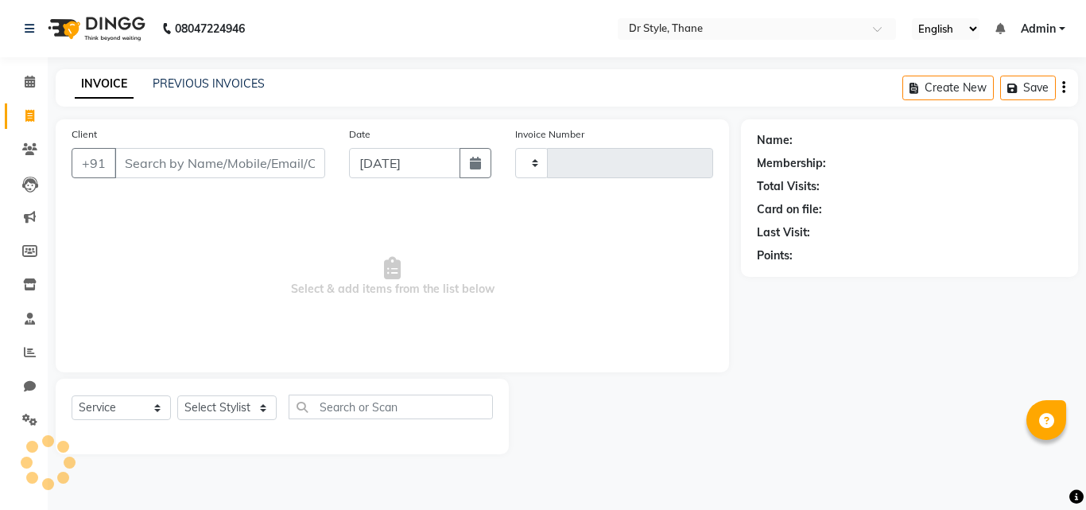
type input "1099"
select select "7832"
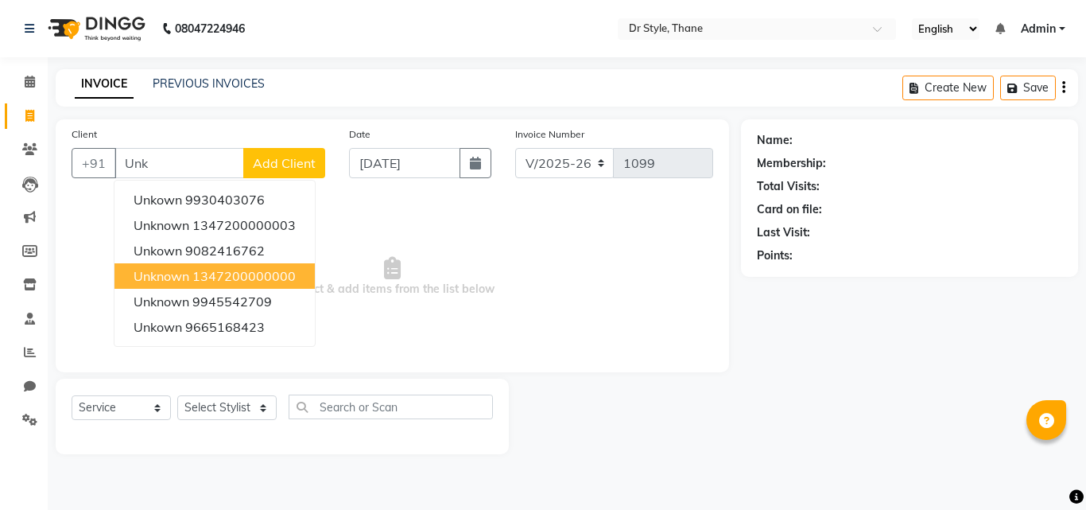
click at [194, 273] on ngb-highlight "1347200000000" at bounding box center [243, 276] width 103 height 16
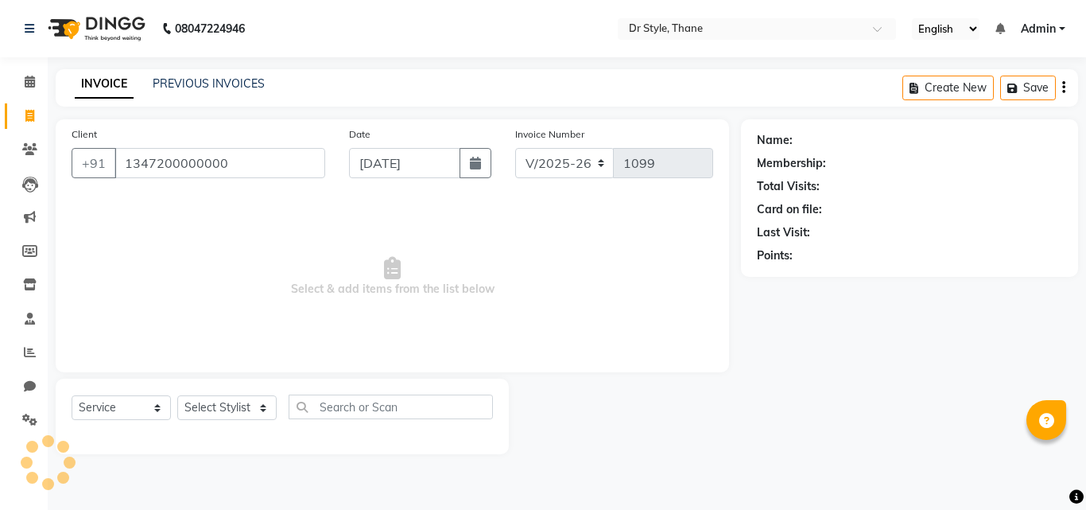
type input "1347200000000"
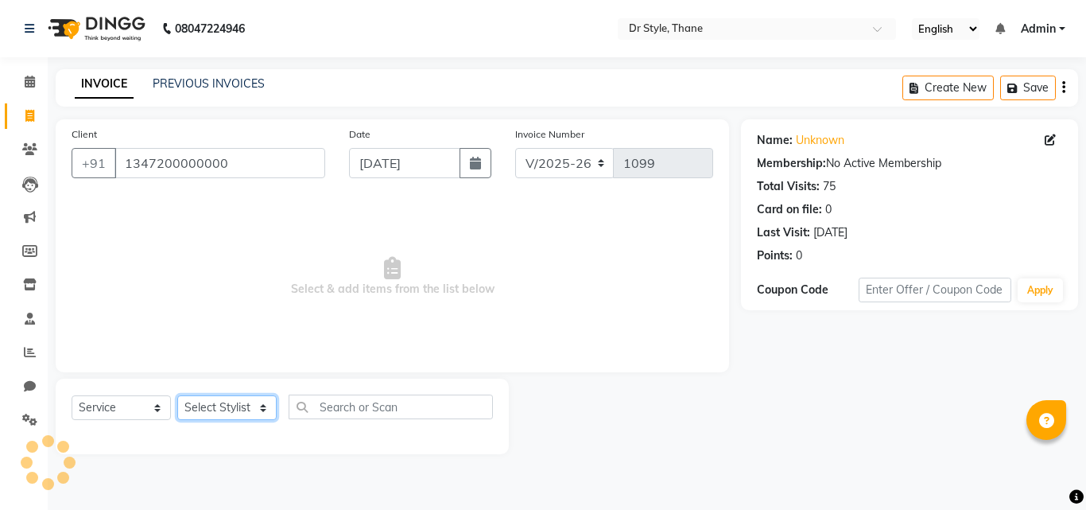
click at [214, 404] on select "Select Stylist [PERSON_NAME] [PERSON_NAME] [PERSON_NAME] [PERSON_NAME] [PERSON_…" at bounding box center [226, 407] width 99 height 25
select select "86376"
click at [177, 395] on select "Select Stylist [PERSON_NAME] [PERSON_NAME] [PERSON_NAME] [PERSON_NAME] [PERSON_…" at bounding box center [226, 407] width 99 height 25
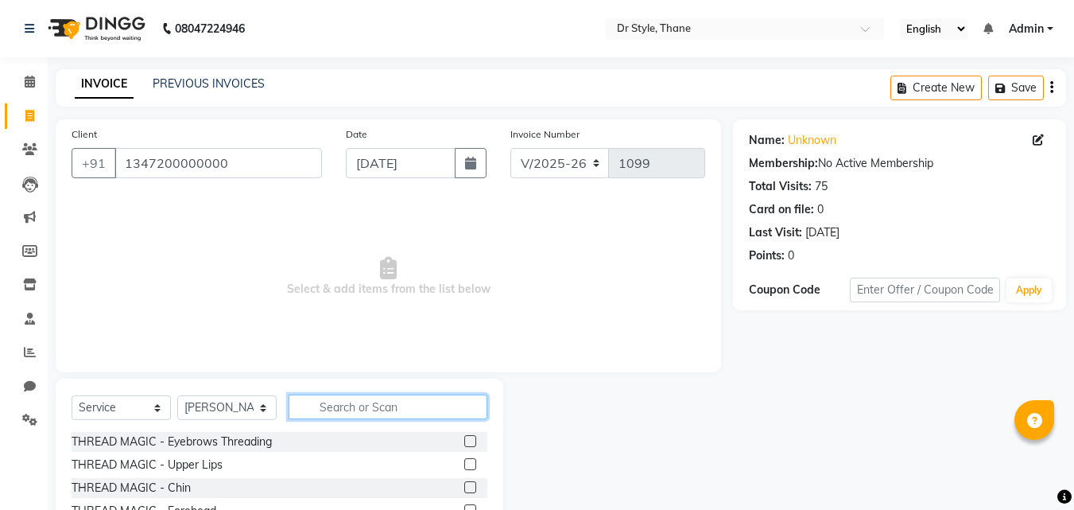
click at [326, 413] on input "text" at bounding box center [388, 406] width 199 height 25
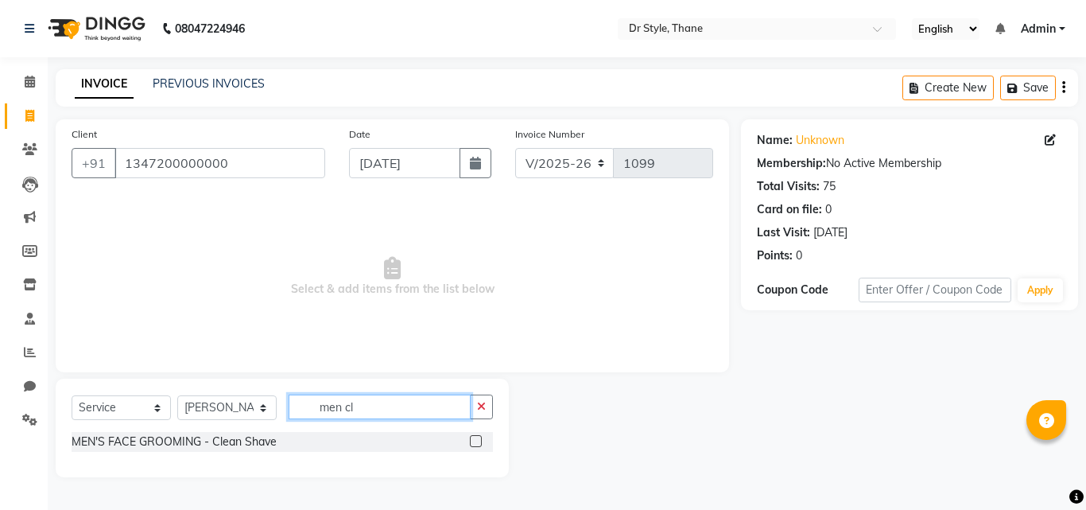
type input "men cl"
click at [474, 443] on label at bounding box center [476, 441] width 12 height 12
click at [474, 443] on input "checkbox" at bounding box center [475, 441] width 10 height 10
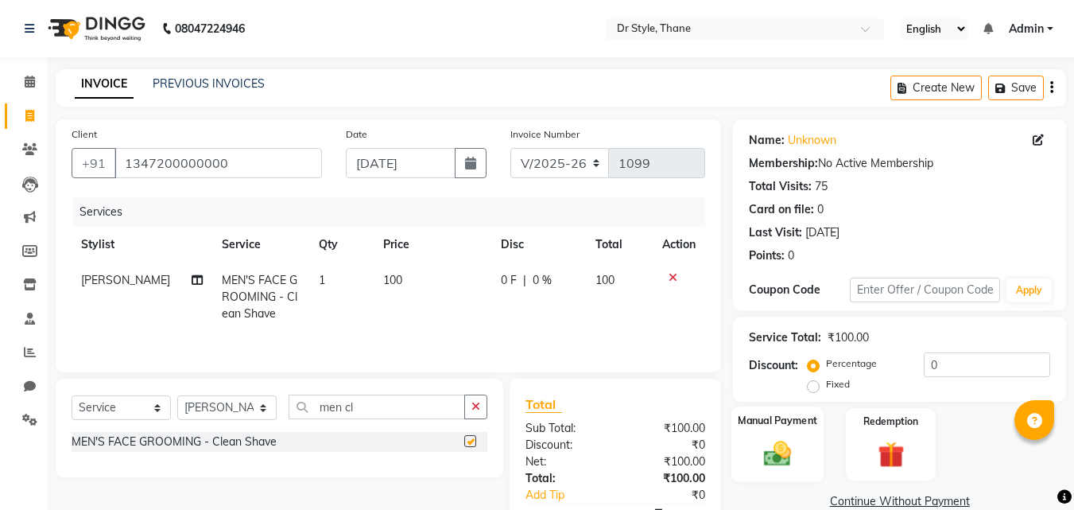
checkbox input "false"
click at [765, 451] on img at bounding box center [777, 453] width 45 height 32
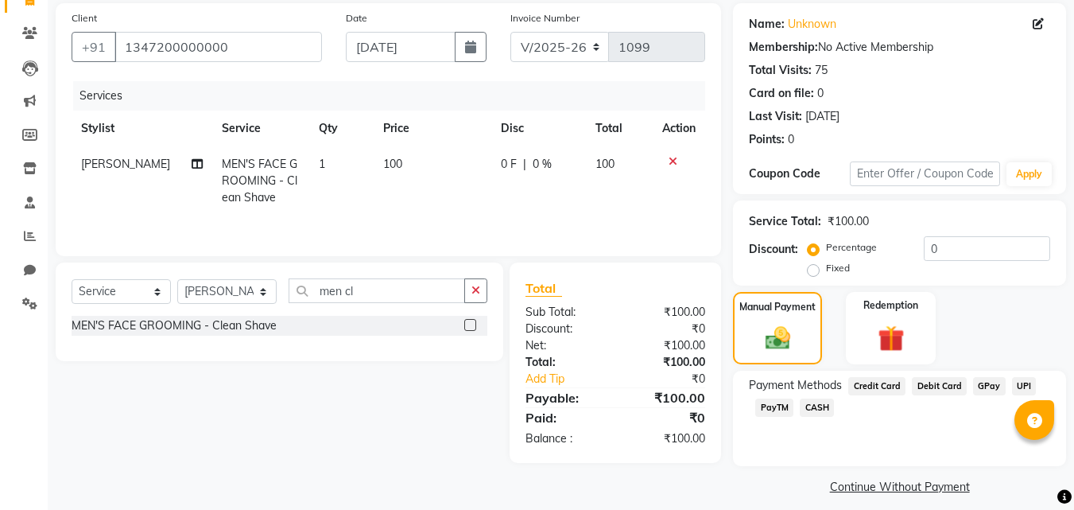
scroll to position [129, 0]
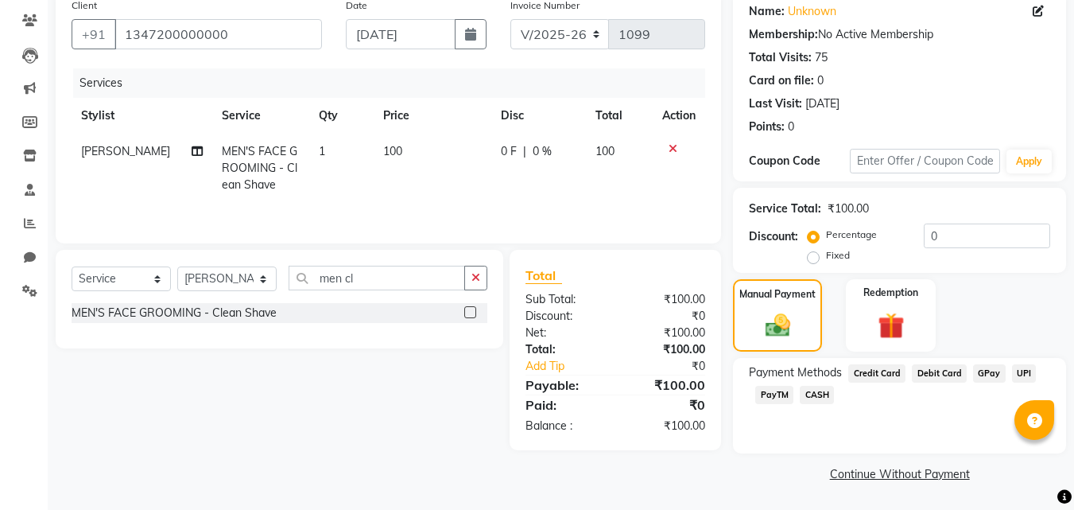
click at [816, 399] on span "CASH" at bounding box center [817, 395] width 34 height 18
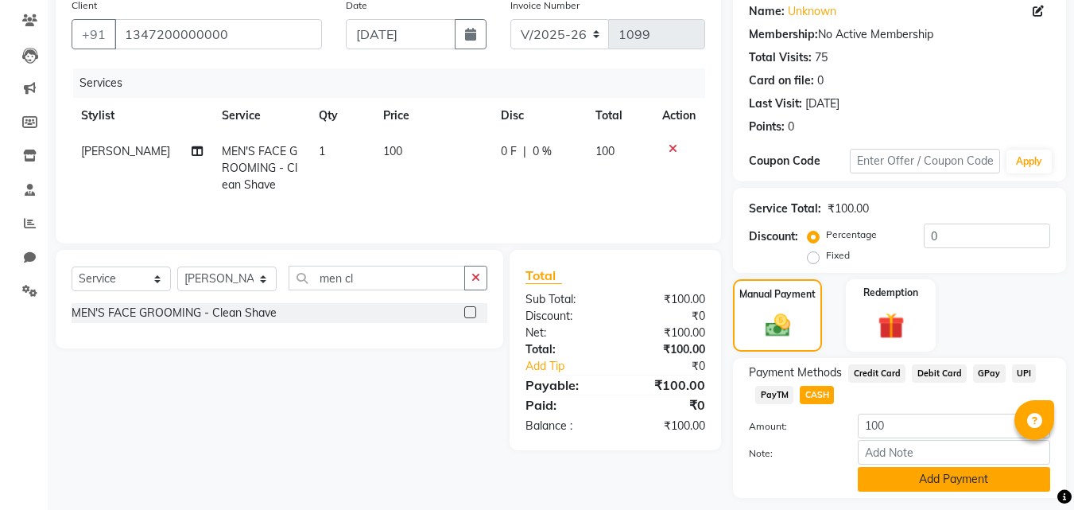
click at [878, 478] on button "Add Payment" at bounding box center [954, 479] width 192 height 25
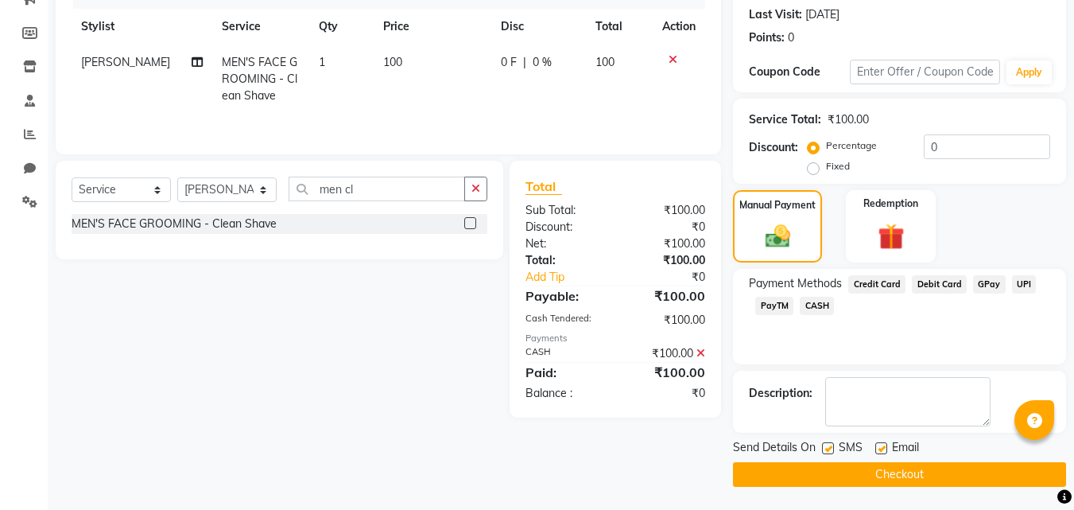
scroll to position [219, 0]
click at [878, 478] on button "Checkout" at bounding box center [899, 473] width 333 height 25
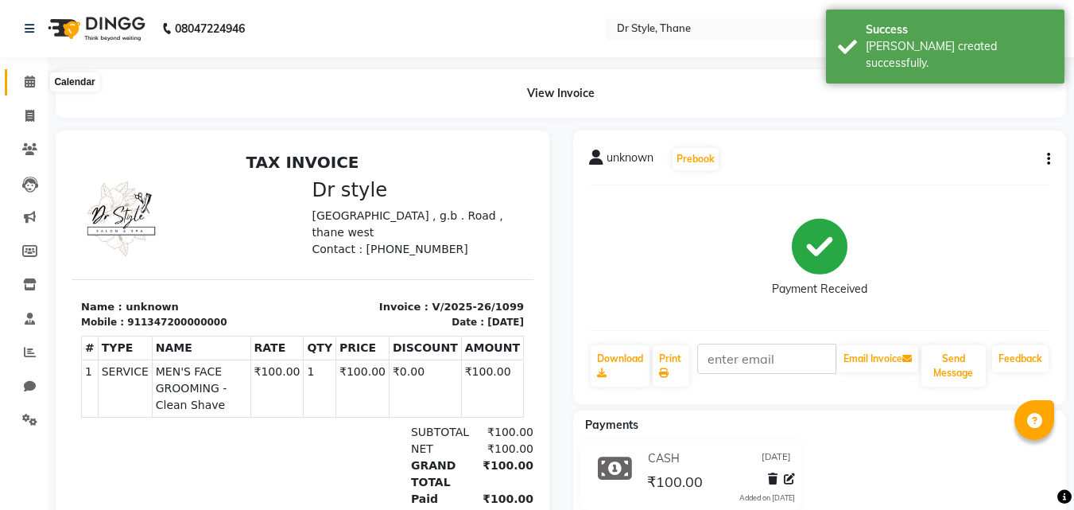
click at [27, 87] on span at bounding box center [30, 82] width 28 height 18
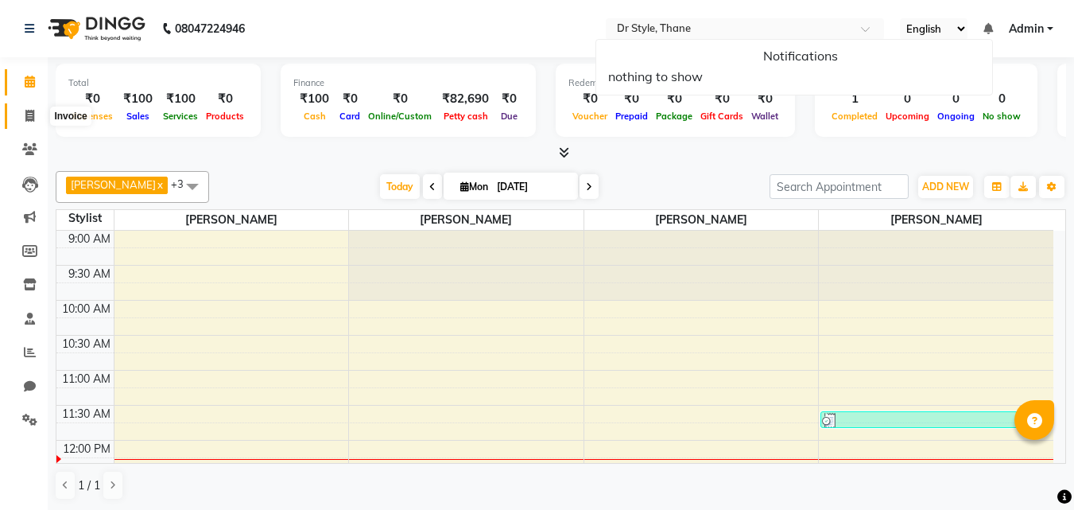
click at [26, 110] on icon at bounding box center [29, 116] width 9 height 12
select select "service"
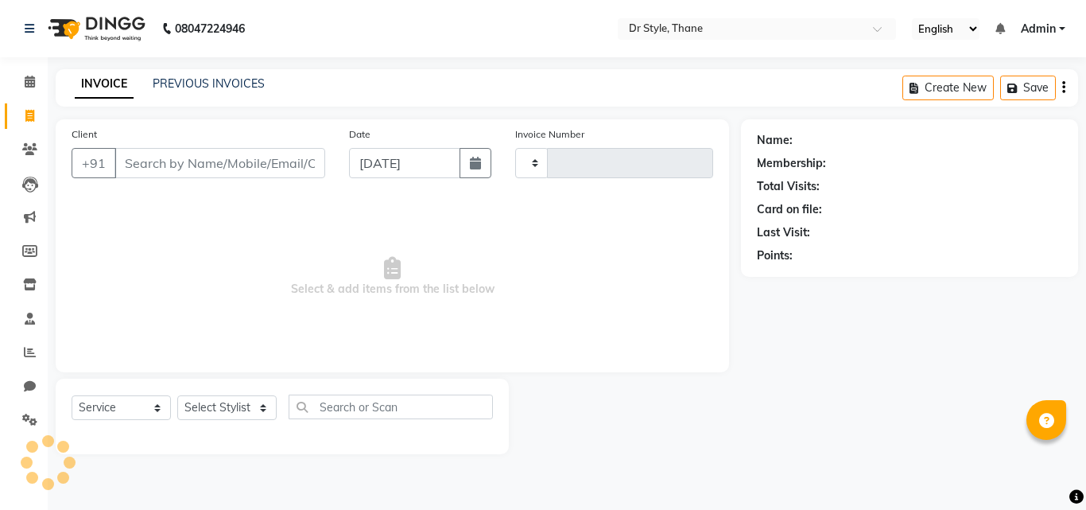
type input "1100"
select select "7832"
drag, startPoint x: 28, startPoint y: 80, endPoint x: 20, endPoint y: 79, distance: 8.1
click at [27, 80] on icon at bounding box center [30, 82] width 10 height 12
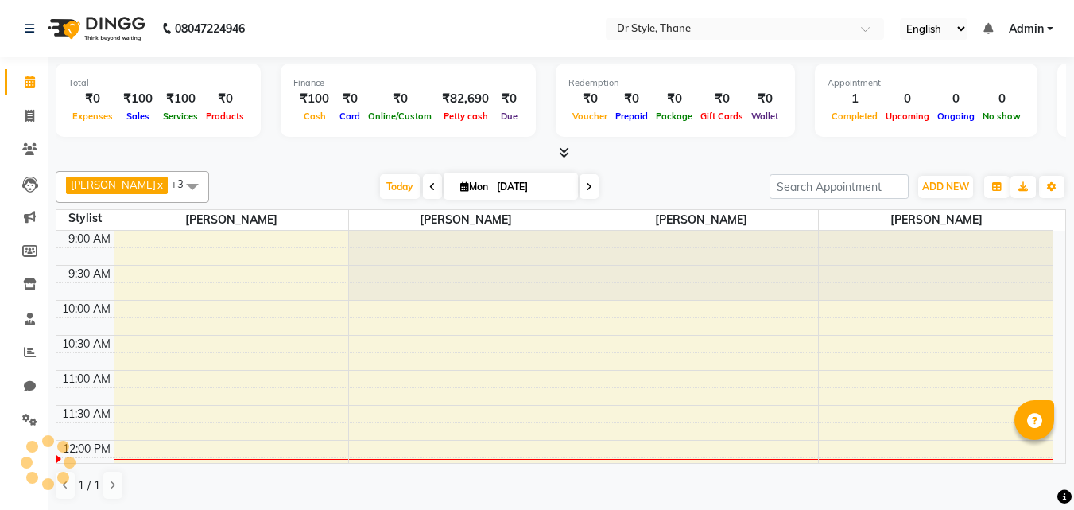
scroll to position [211, 0]
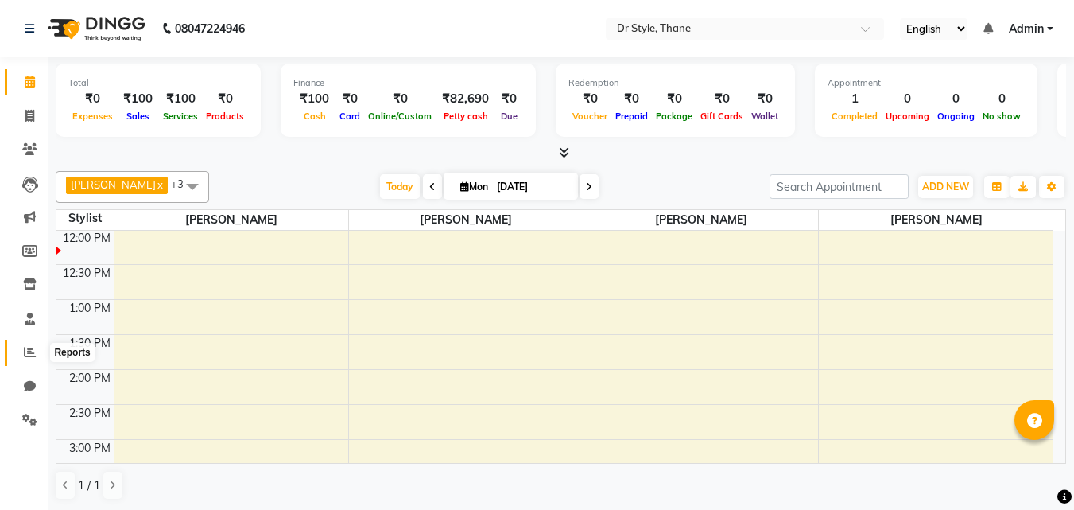
click at [28, 352] on icon at bounding box center [30, 352] width 12 height 12
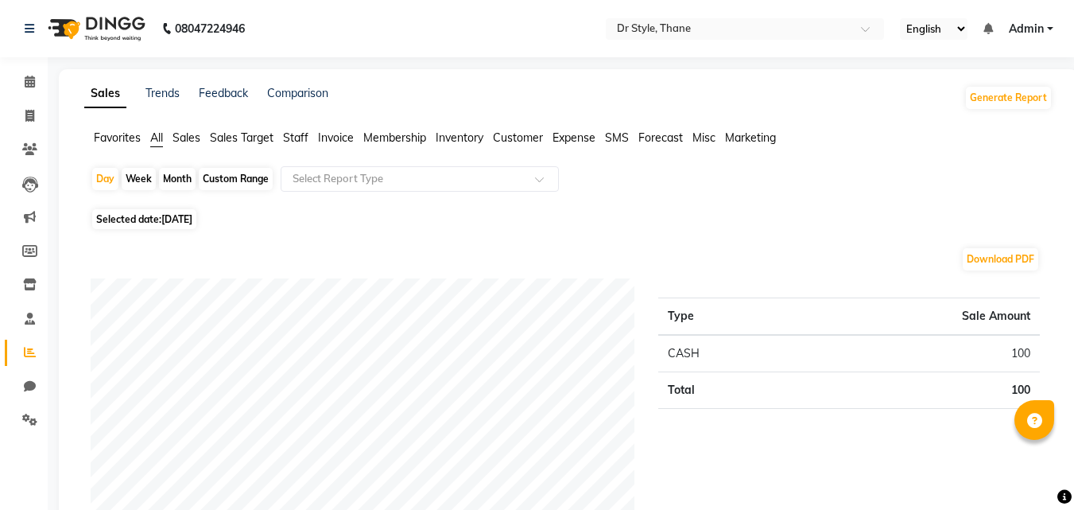
click at [182, 223] on span "[DATE]" at bounding box center [176, 219] width 31 height 12
select select "9"
select select "2025"
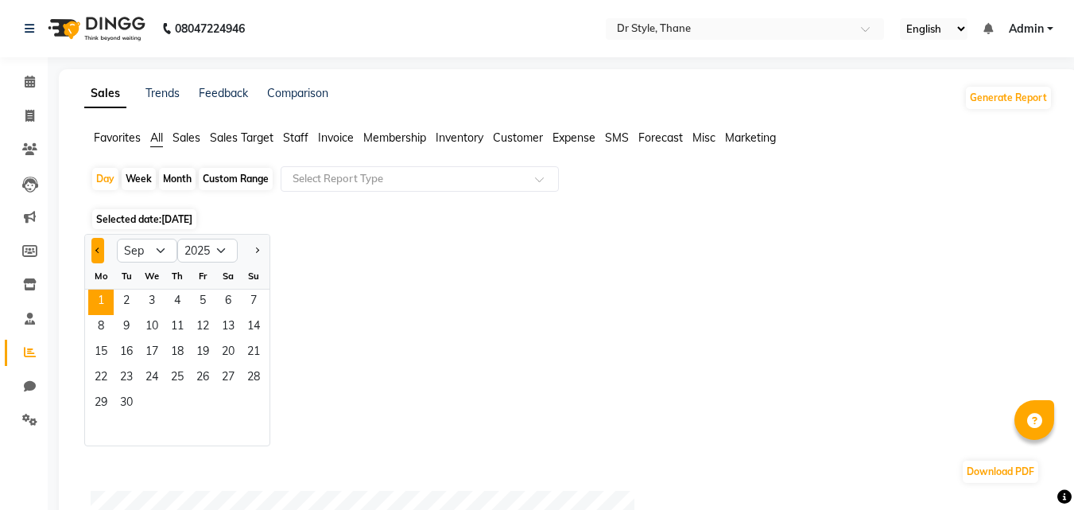
click at [96, 252] on button "Previous month" at bounding box center [97, 250] width 13 height 25
select select "8"
click at [260, 413] on span "31" at bounding box center [253, 403] width 25 height 25
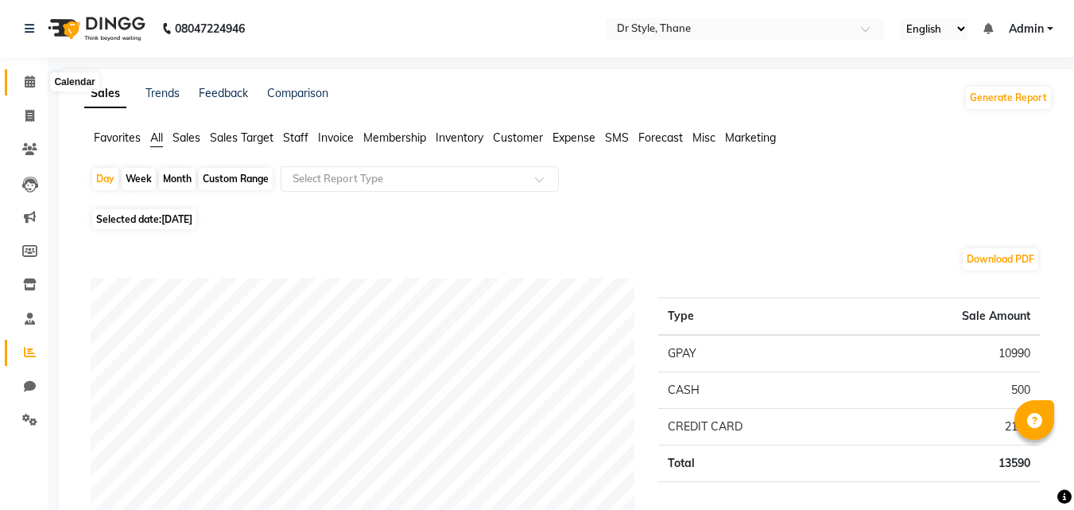
click at [21, 78] on span at bounding box center [30, 82] width 28 height 18
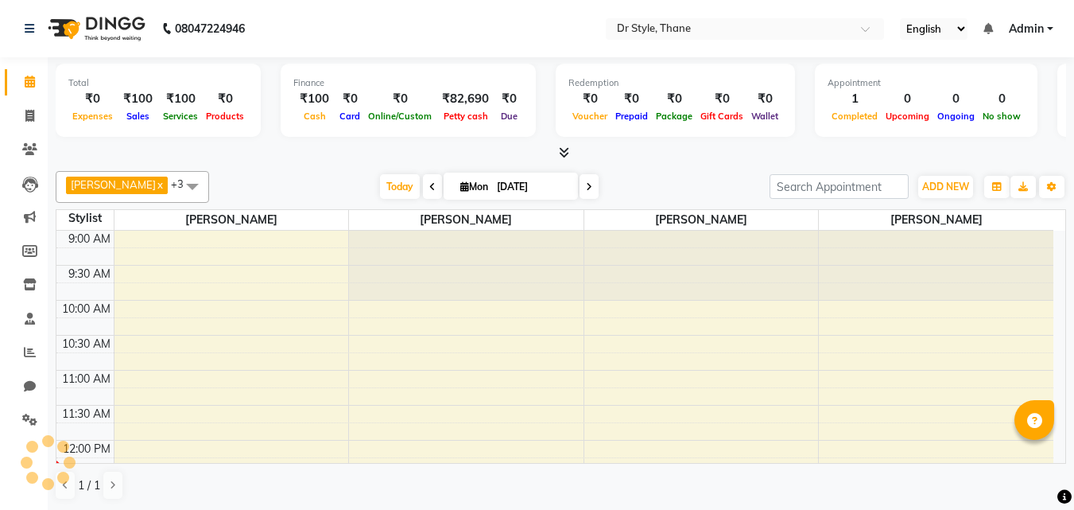
scroll to position [211, 0]
